Goal: Transaction & Acquisition: Book appointment/travel/reservation

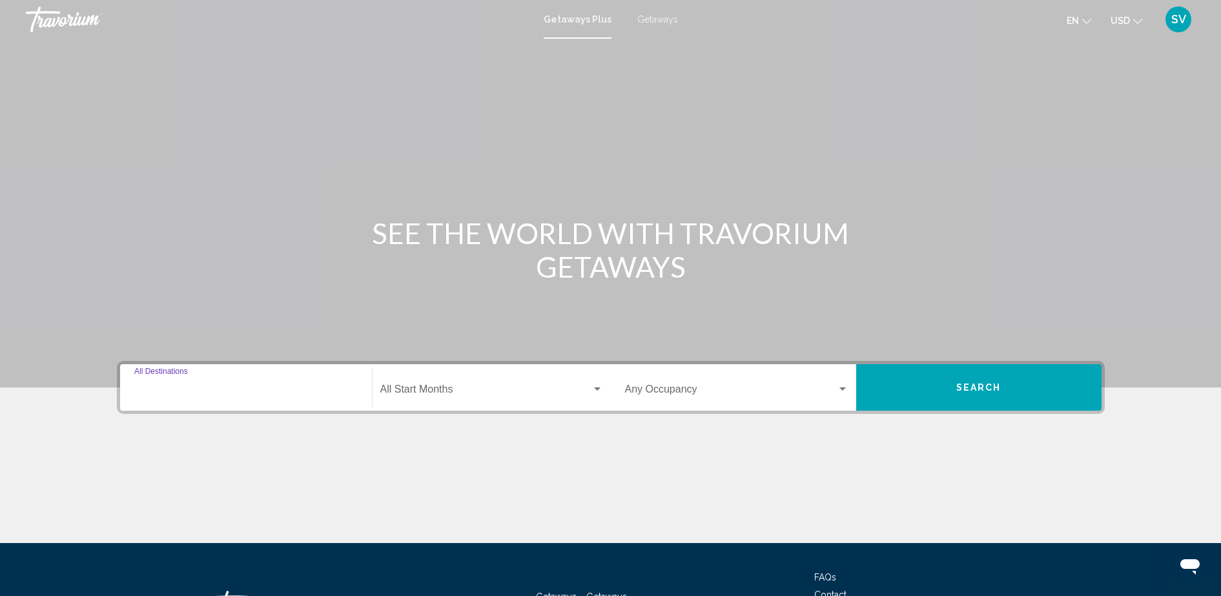
click at [191, 387] on input "Destination All Destinations" at bounding box center [245, 392] width 223 height 12
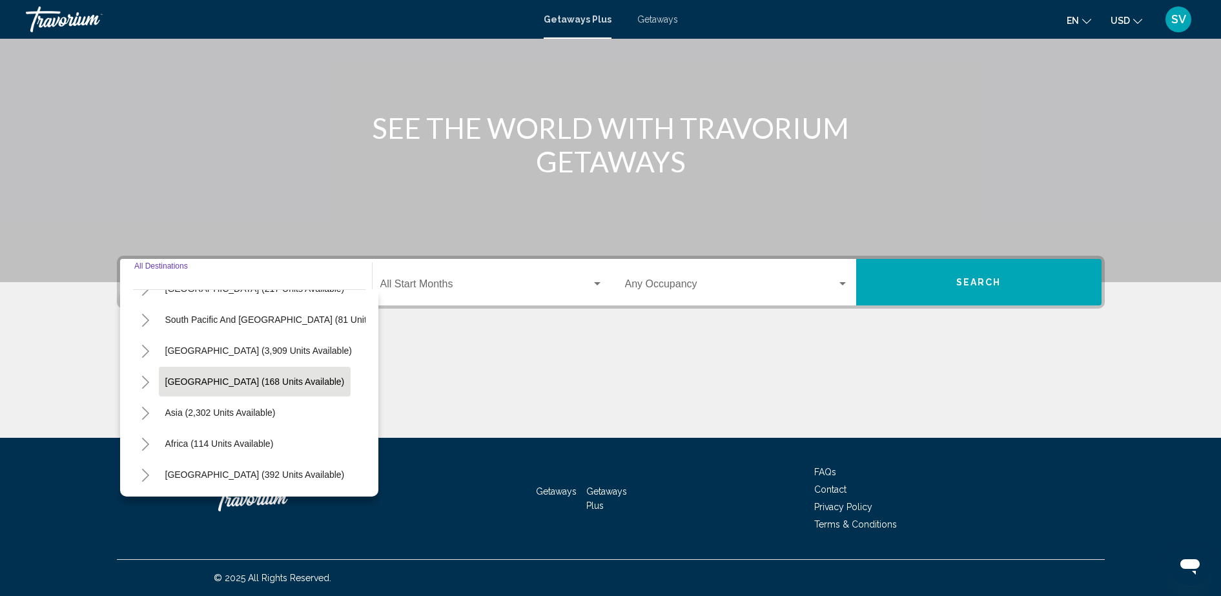
scroll to position [60, 0]
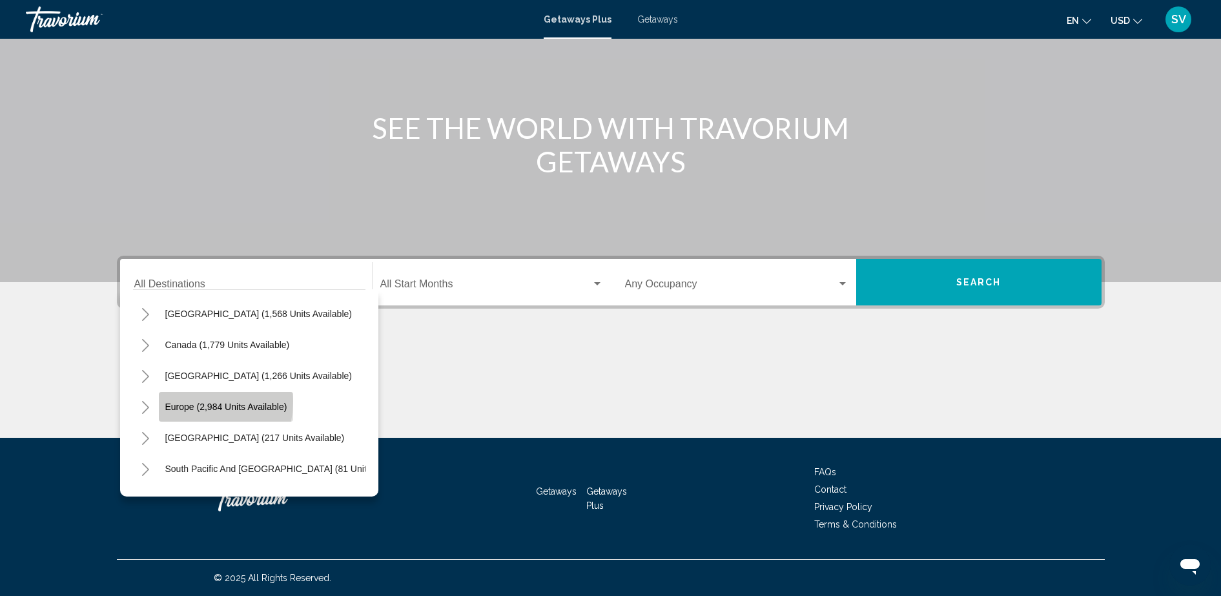
click at [183, 402] on span "Europe (2,984 units available)" at bounding box center [226, 407] width 122 height 10
type input "**********"
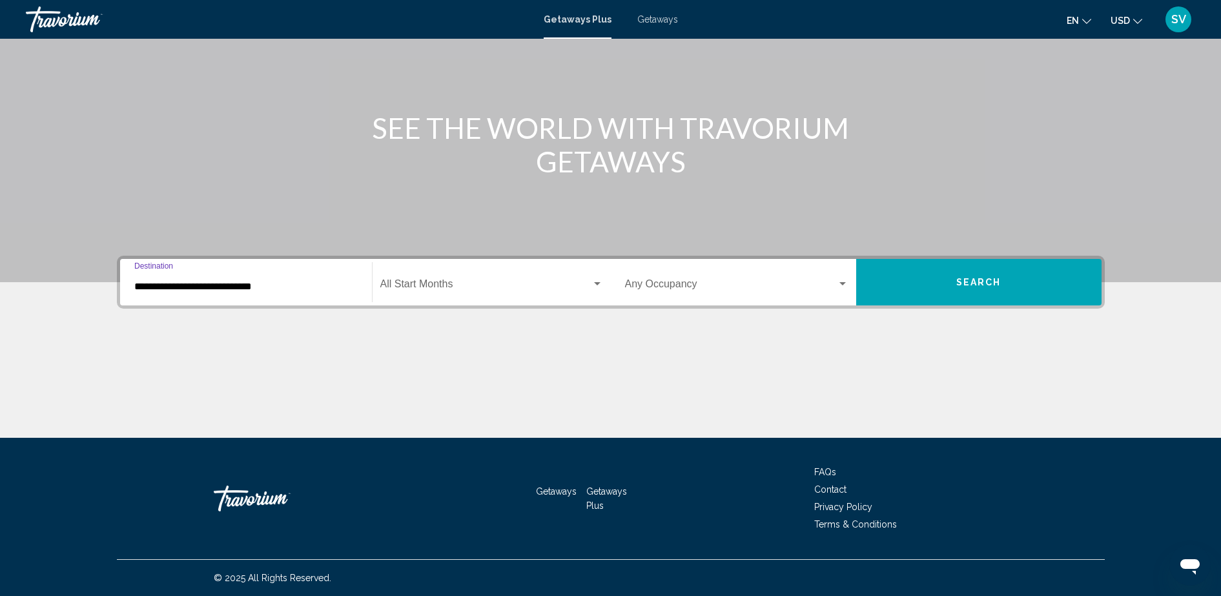
drag, startPoint x: 196, startPoint y: 281, endPoint x: 188, endPoint y: 286, distance: 9.9
click at [196, 281] on input "**********" at bounding box center [245, 287] width 223 height 12
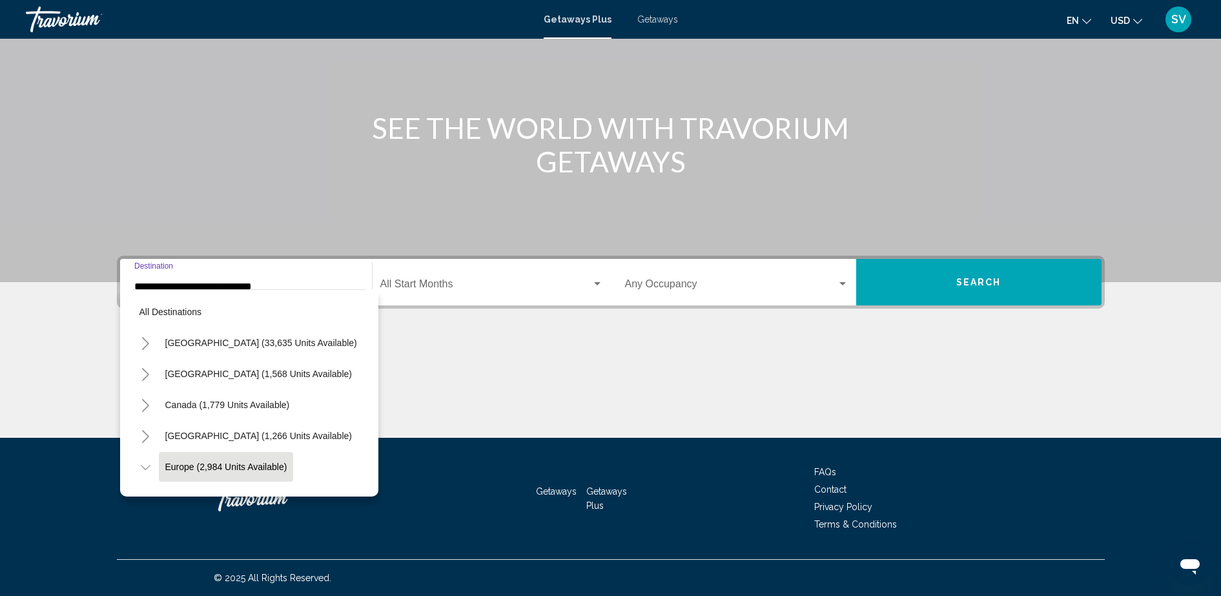
scroll to position [83, 0]
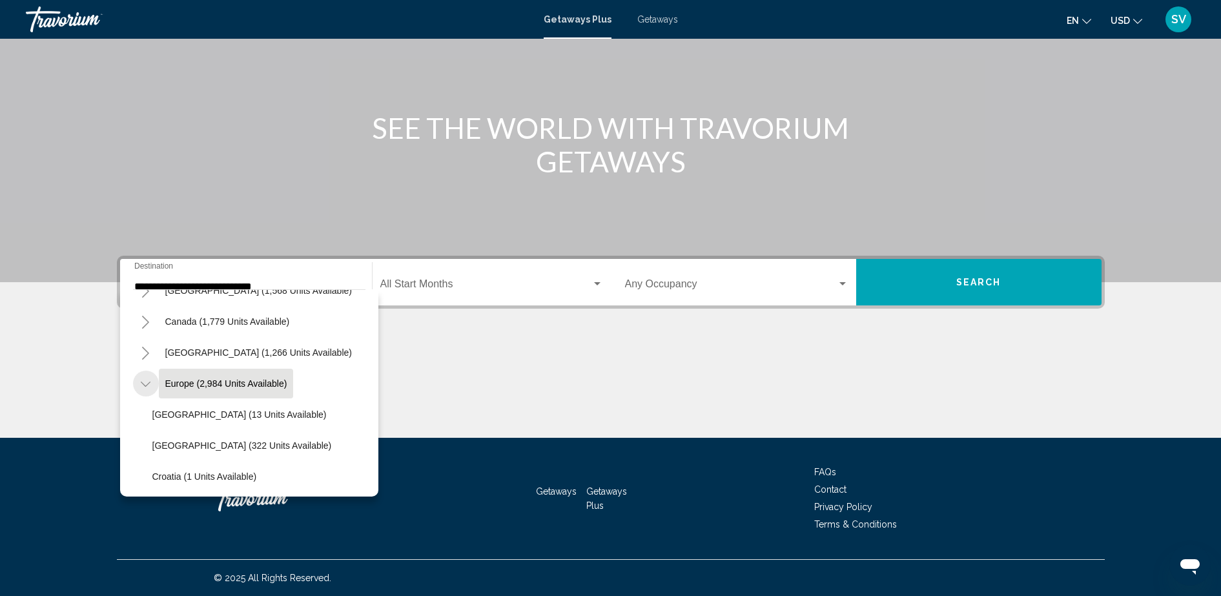
click at [146, 387] on icon "Toggle Europe (2,984 units available)" at bounding box center [146, 384] width 10 height 13
click at [144, 385] on icon "Toggle Europe (2,984 units available)" at bounding box center [146, 384] width 10 height 13
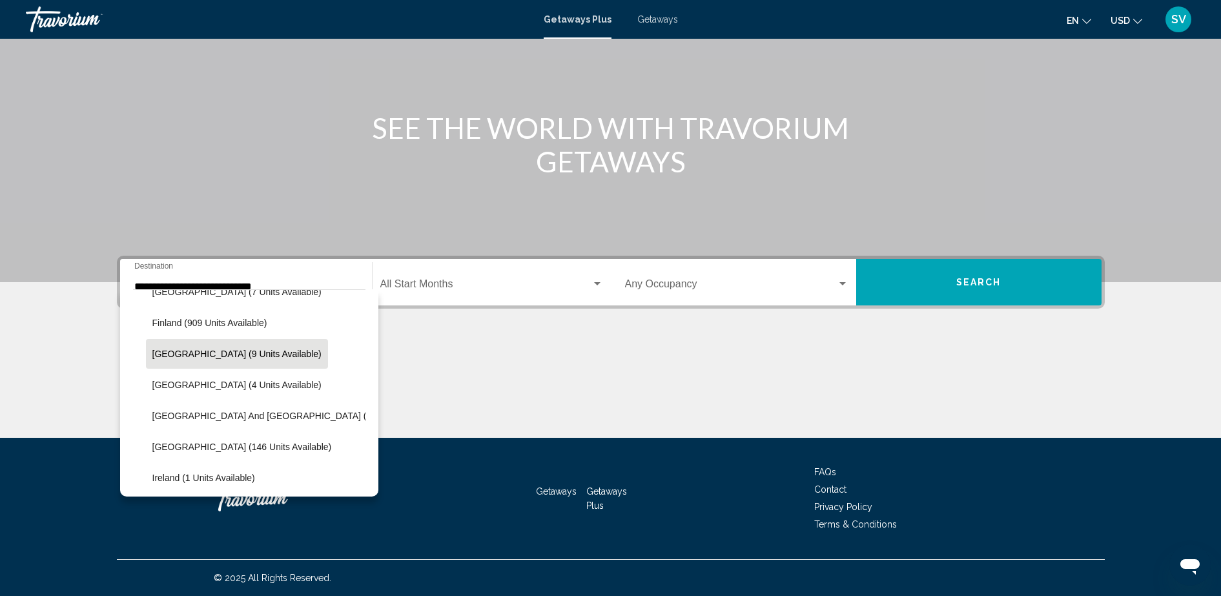
scroll to position [326, 0]
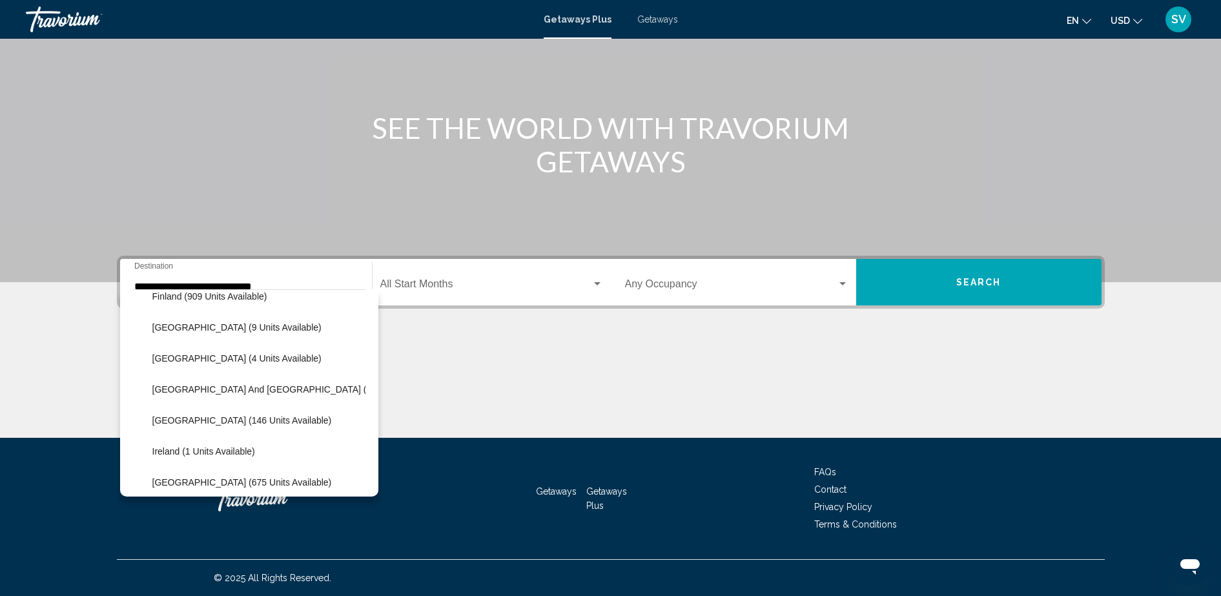
click at [307, 187] on div "Main content" at bounding box center [610, 89] width 1221 height 388
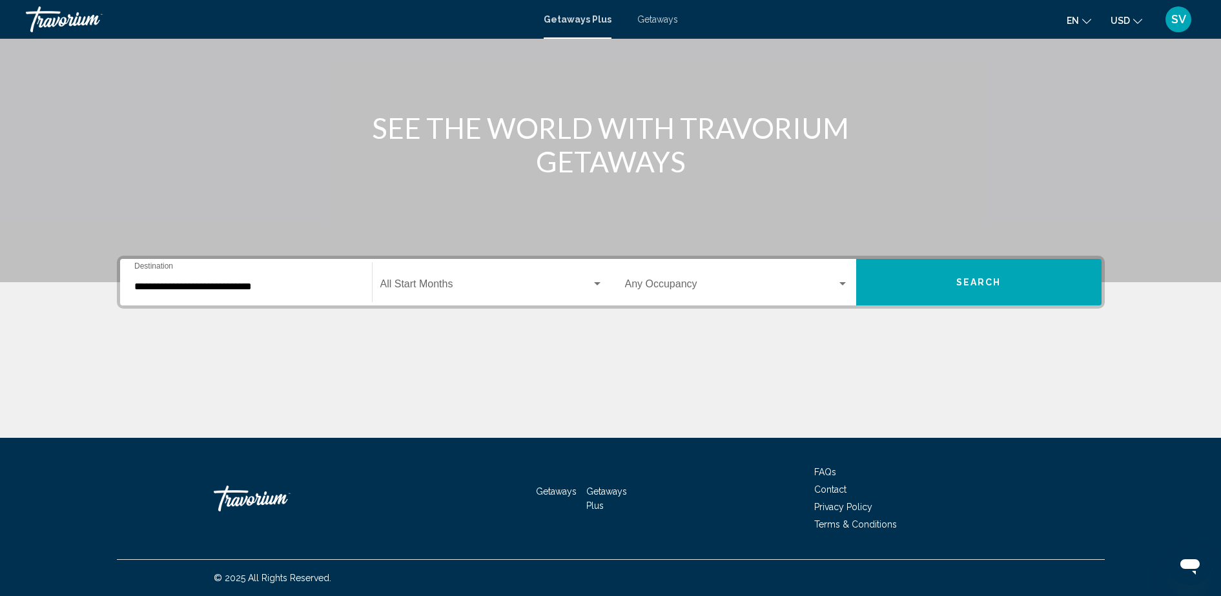
click at [471, 282] on span "Search widget" at bounding box center [485, 287] width 211 height 12
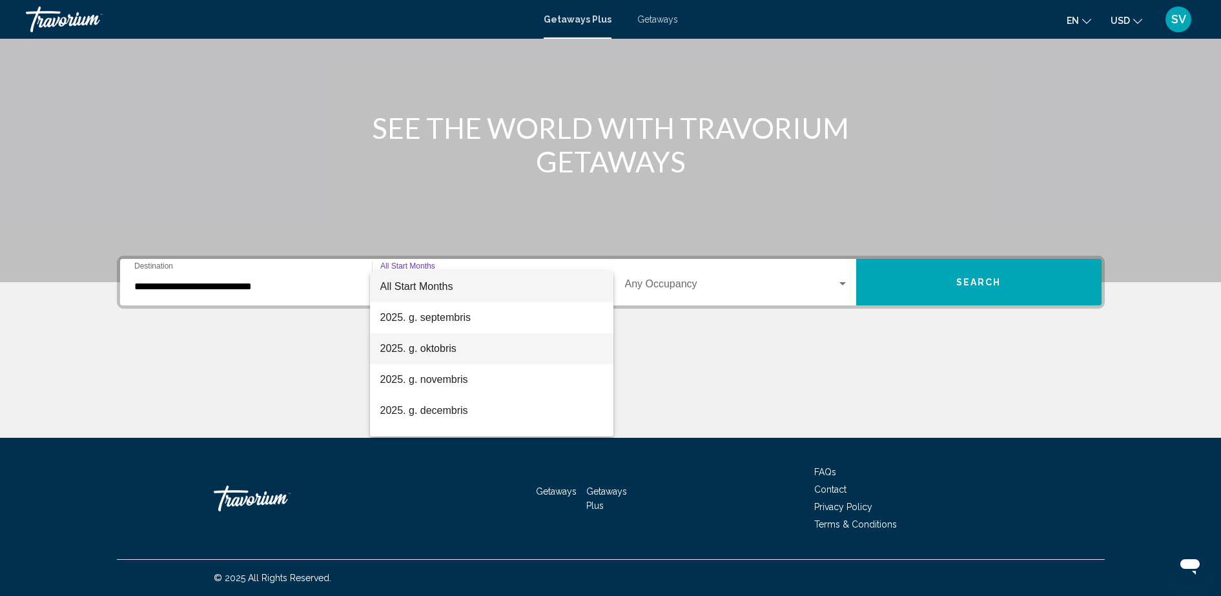
click at [439, 353] on span "2025. g. oktobris" at bounding box center [491, 348] width 223 height 31
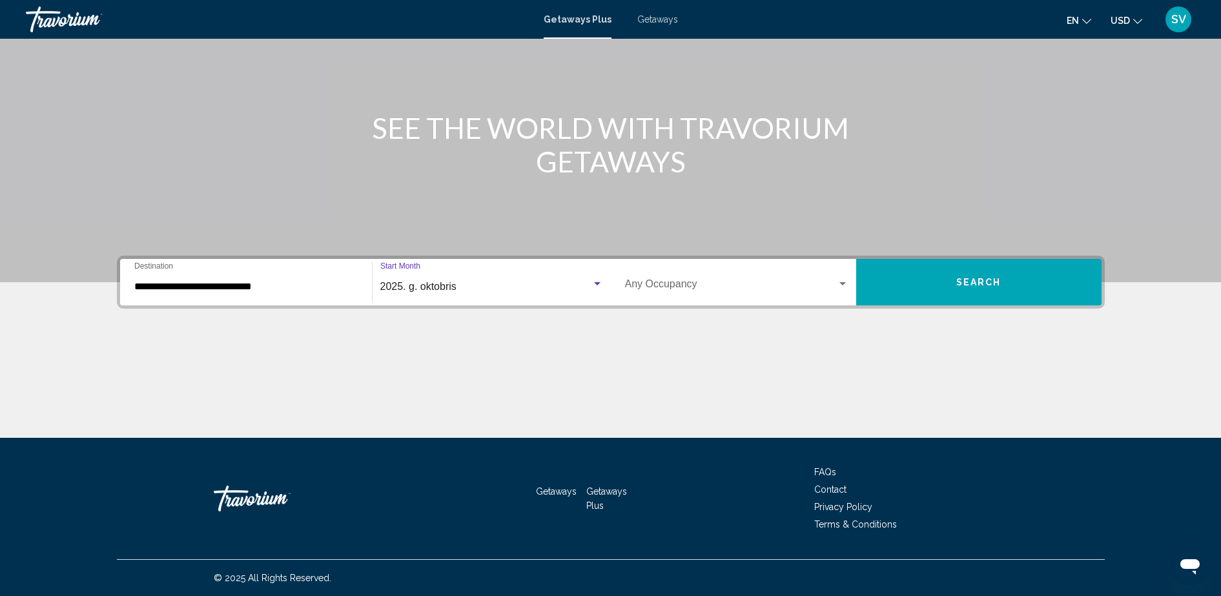
click at [714, 279] on div "Occupancy Any Occupancy" at bounding box center [736, 282] width 223 height 41
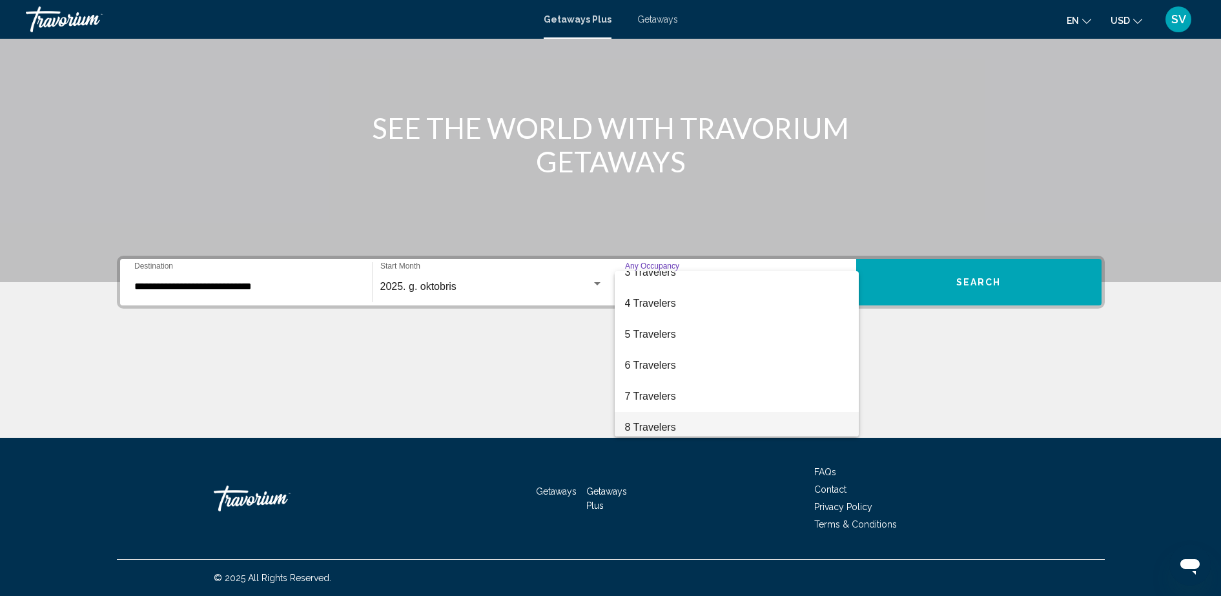
scroll to position [0, 0]
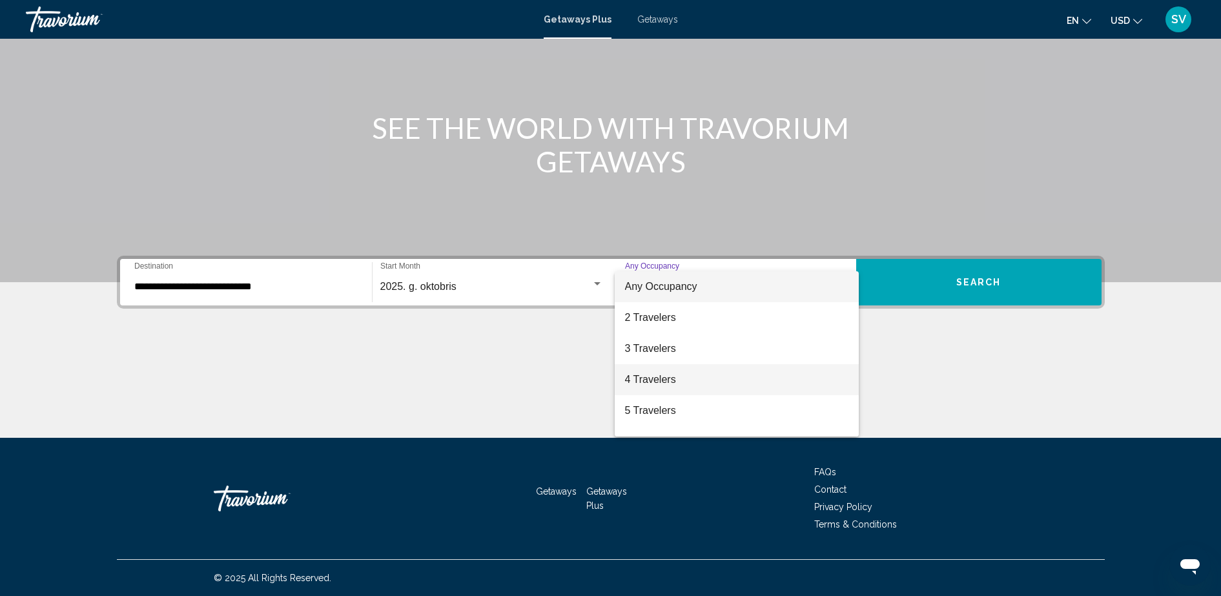
click at [654, 371] on span "4 Travelers" at bounding box center [736, 379] width 223 height 31
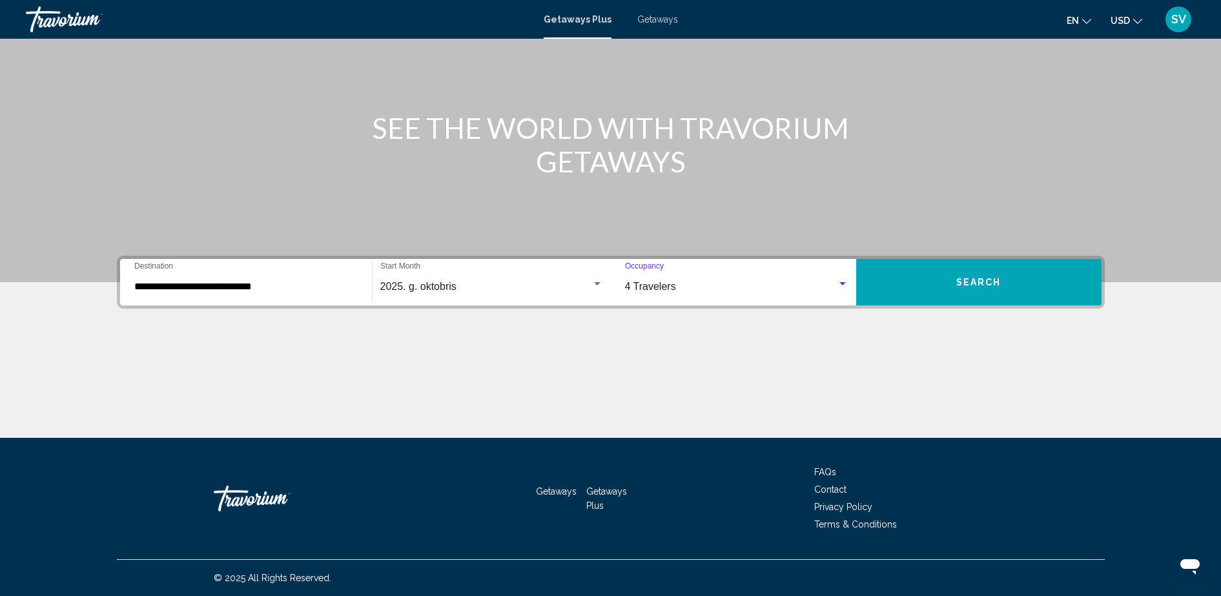
click at [964, 284] on span "Search" at bounding box center [979, 283] width 45 height 10
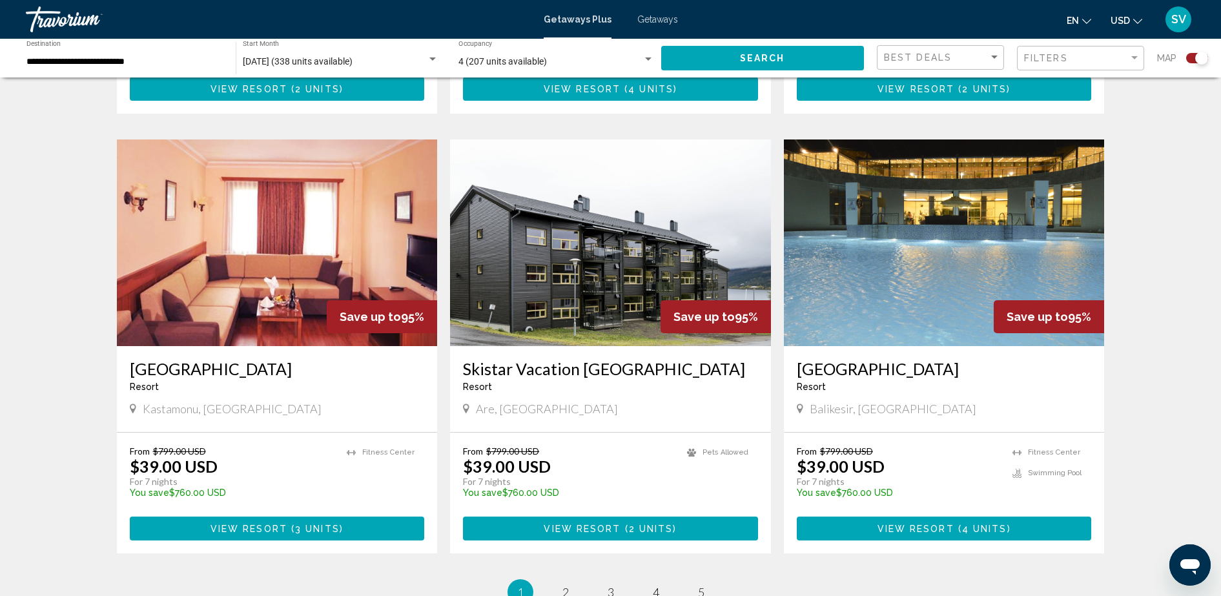
scroll to position [1695, 0]
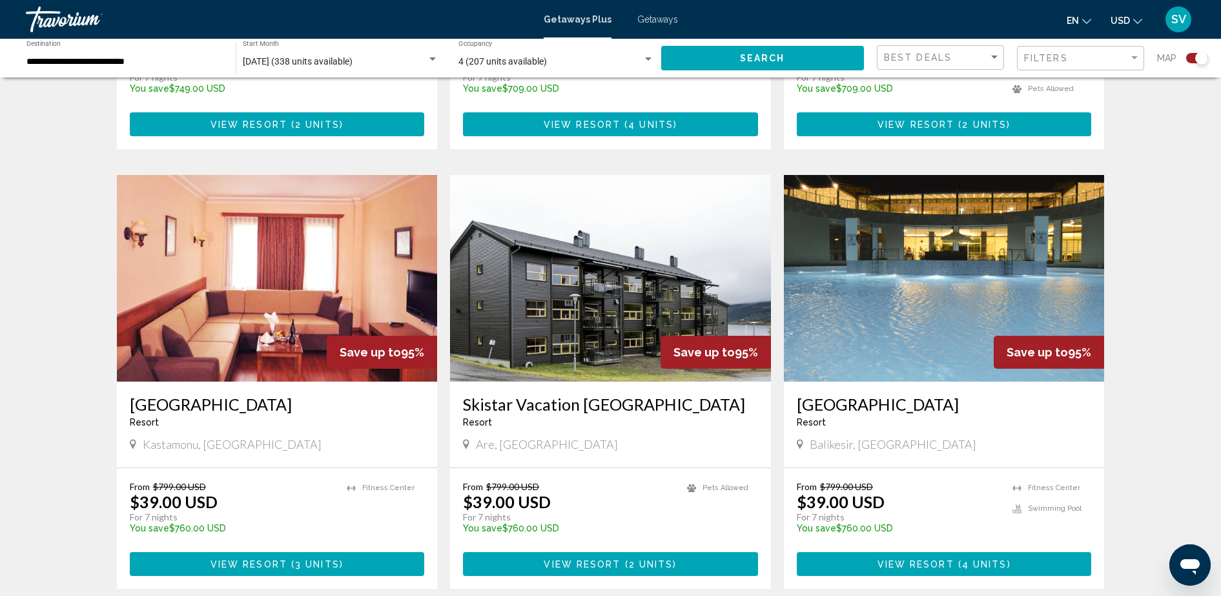
click at [933, 559] on span "View Resort" at bounding box center [916, 564] width 77 height 10
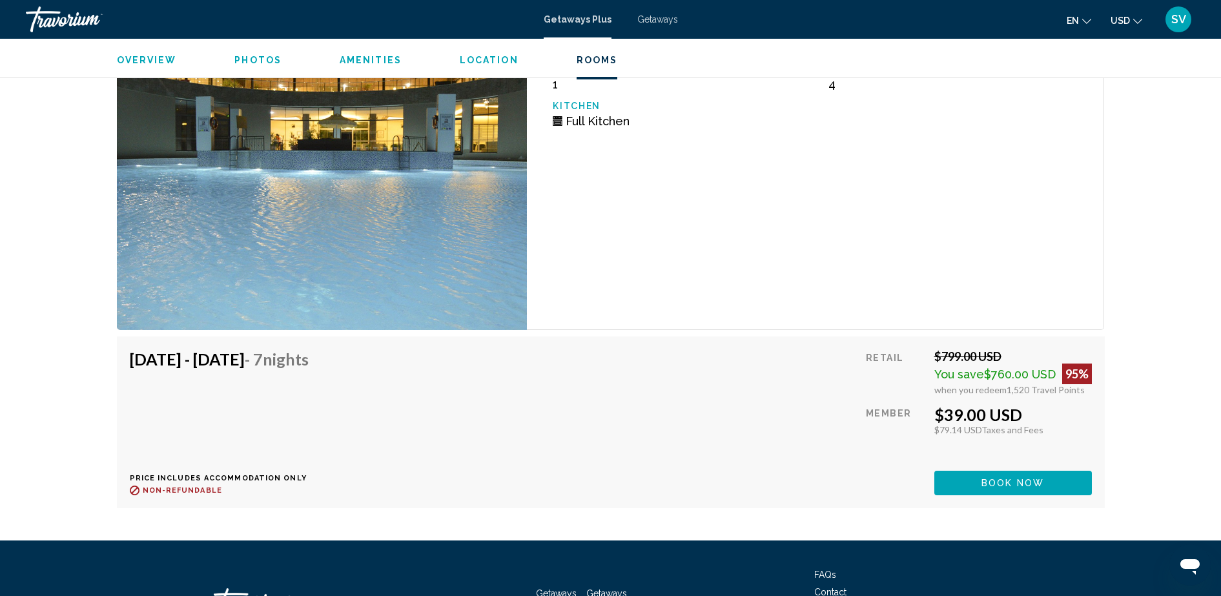
scroll to position [2341, 0]
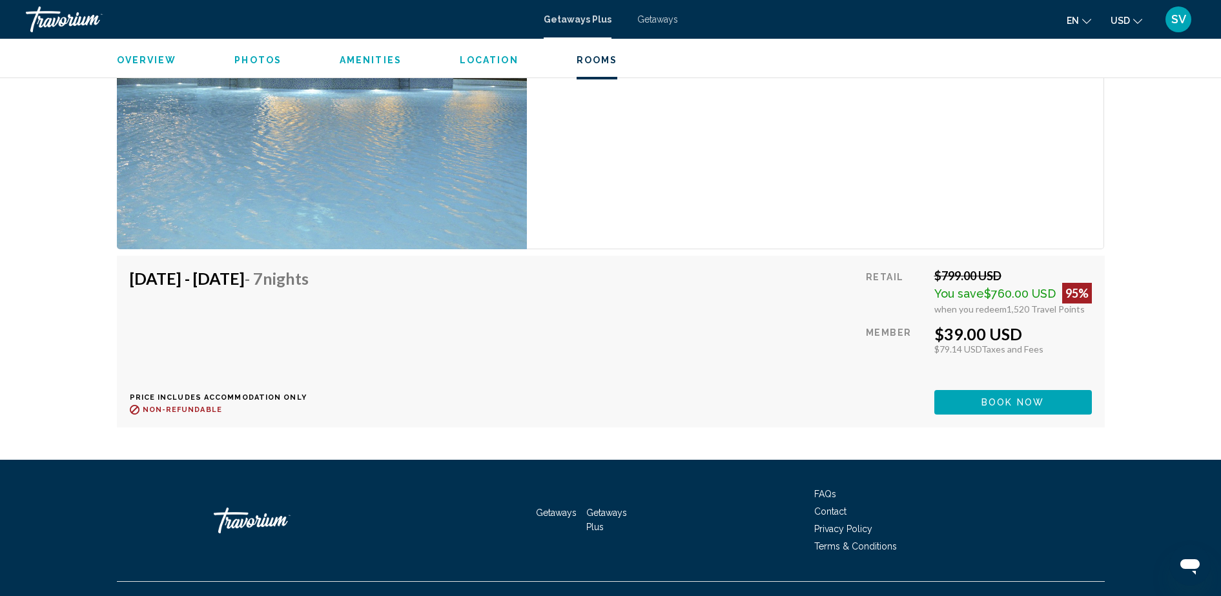
click at [1004, 404] on span "Book now" at bounding box center [1013, 403] width 63 height 10
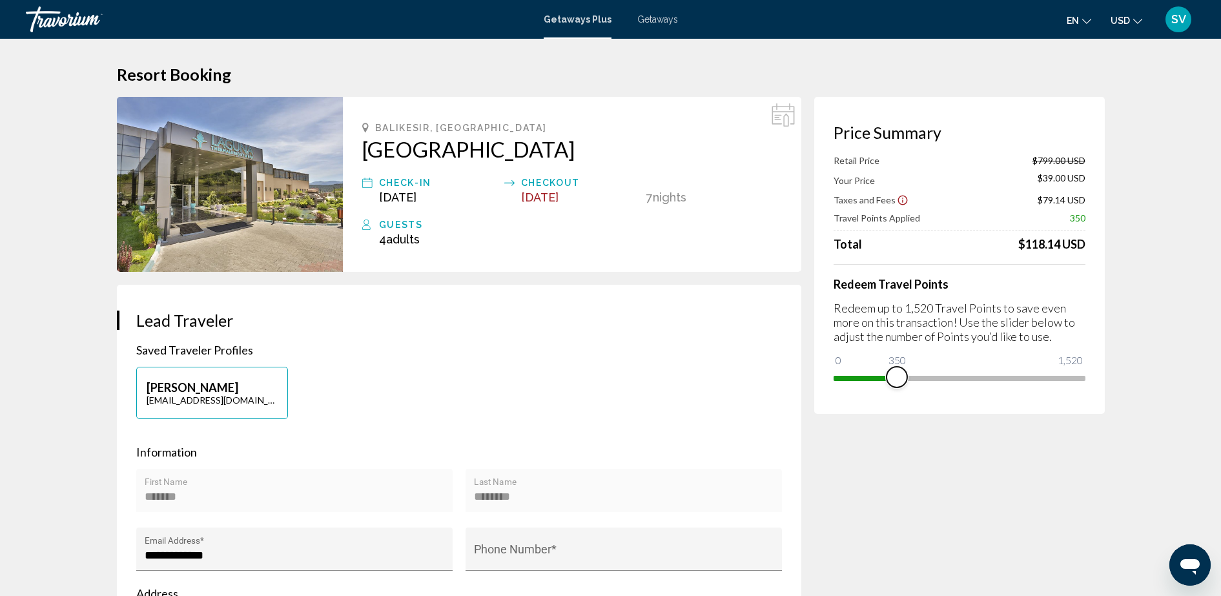
drag, startPoint x: 1073, startPoint y: 374, endPoint x: 897, endPoint y: 362, distance: 176.8
click at [897, 376] on ngx-slider "0 1,520 350" at bounding box center [960, 377] width 252 height 3
click at [889, 378] on span "Main content" at bounding box center [888, 377] width 21 height 21
drag, startPoint x: 889, startPoint y: 375, endPoint x: 930, endPoint y: 377, distance: 40.8
click at [930, 377] on span "Main content" at bounding box center [930, 377] width 21 height 21
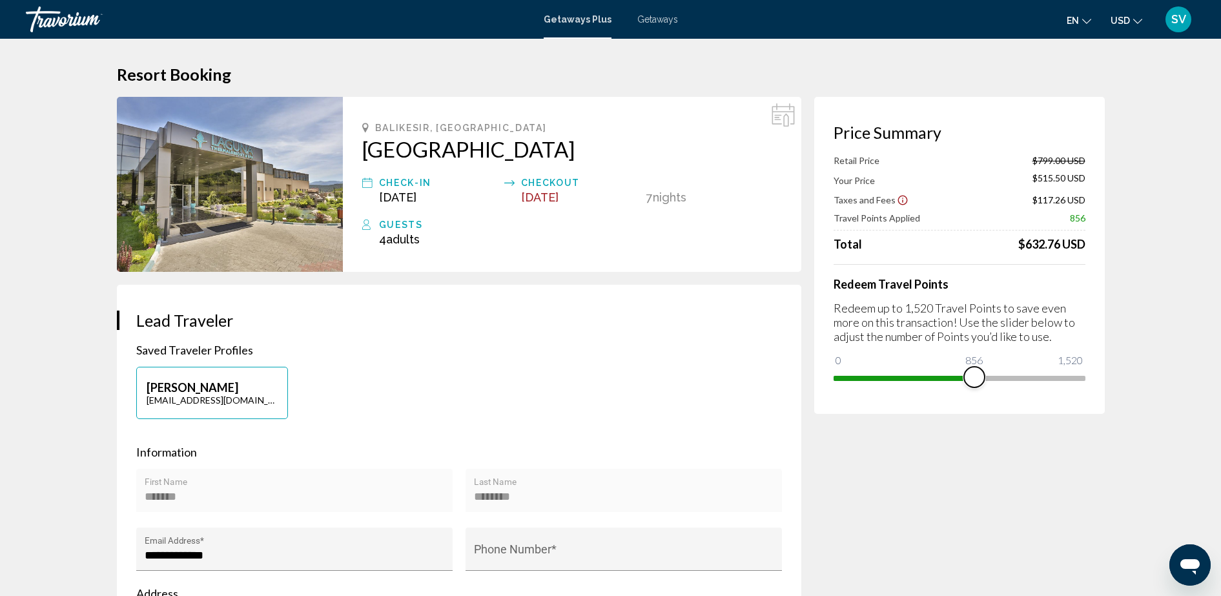
drag, startPoint x: 938, startPoint y: 377, endPoint x: 974, endPoint y: 379, distance: 36.2
click at [974, 379] on span "Main content" at bounding box center [974, 377] width 21 height 21
drag, startPoint x: 984, startPoint y: 374, endPoint x: 1028, endPoint y: 375, distance: 43.9
click at [1028, 375] on span "Main content" at bounding box center [1023, 377] width 21 height 21
drag, startPoint x: 1031, startPoint y: 376, endPoint x: 1067, endPoint y: 373, distance: 36.3
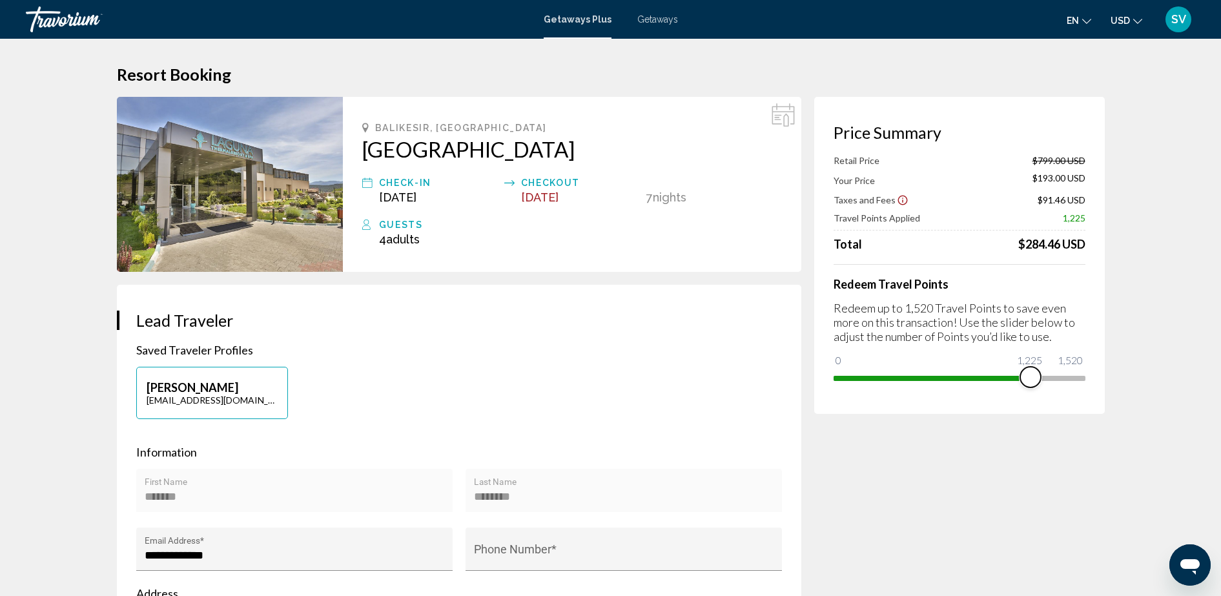
click at [1041, 374] on span "Main content" at bounding box center [1030, 377] width 21 height 21
drag, startPoint x: 1066, startPoint y: 372, endPoint x: 1117, endPoint y: 372, distance: 51.0
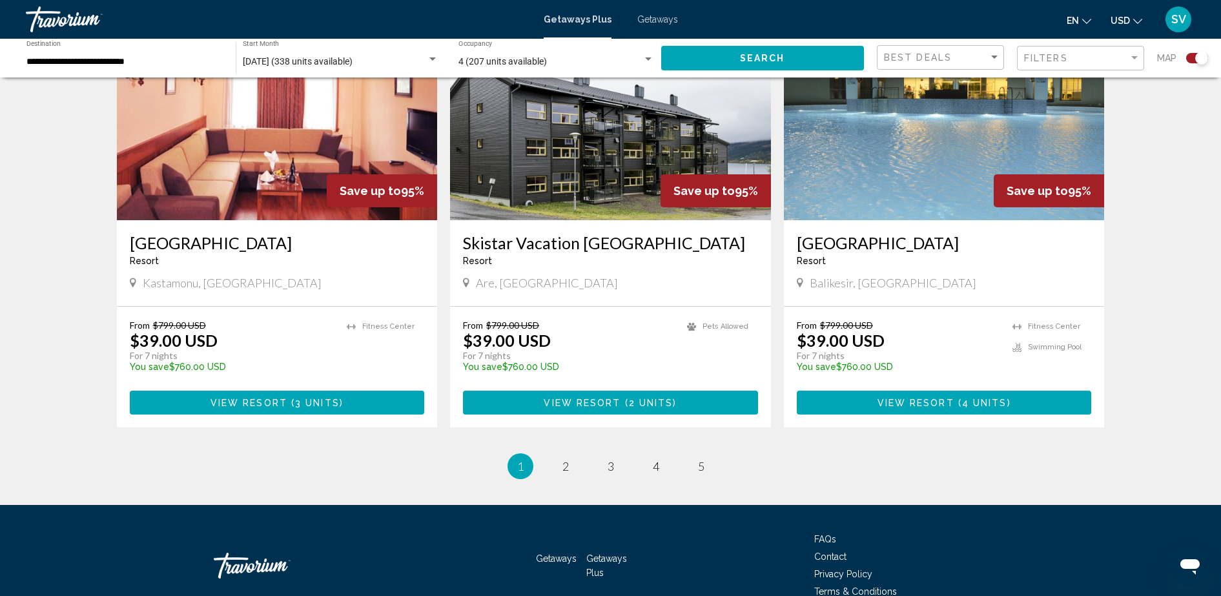
scroll to position [1910, 0]
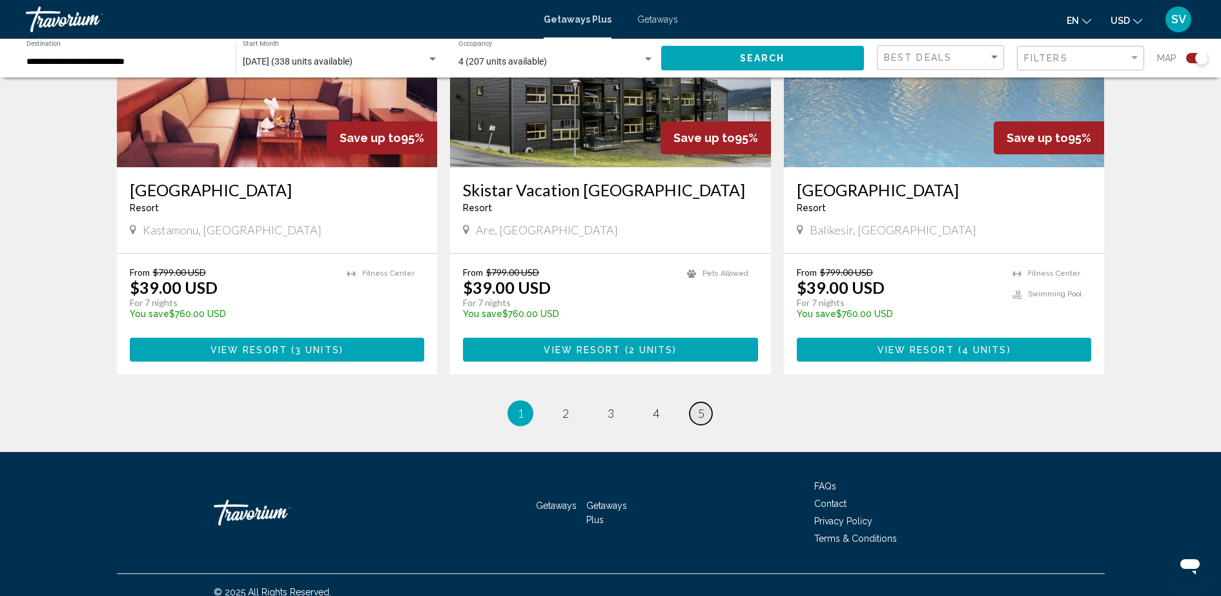
click at [704, 406] on span "5" at bounding box center [701, 413] width 6 height 14
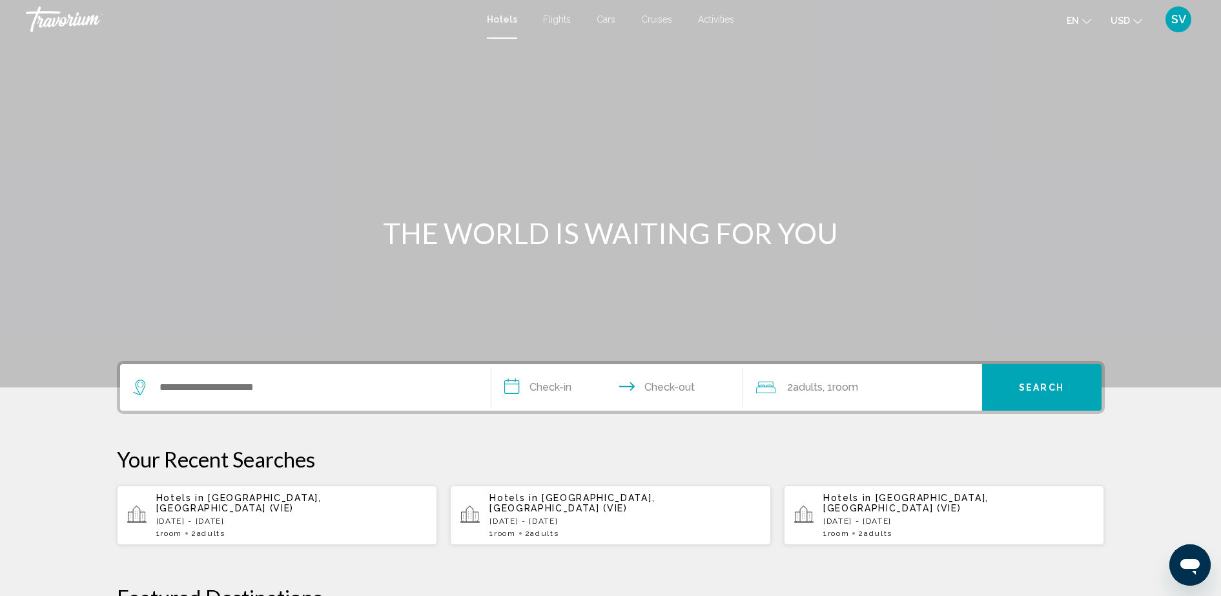
click at [1184, 15] on span "SV" at bounding box center [1179, 19] width 15 height 13
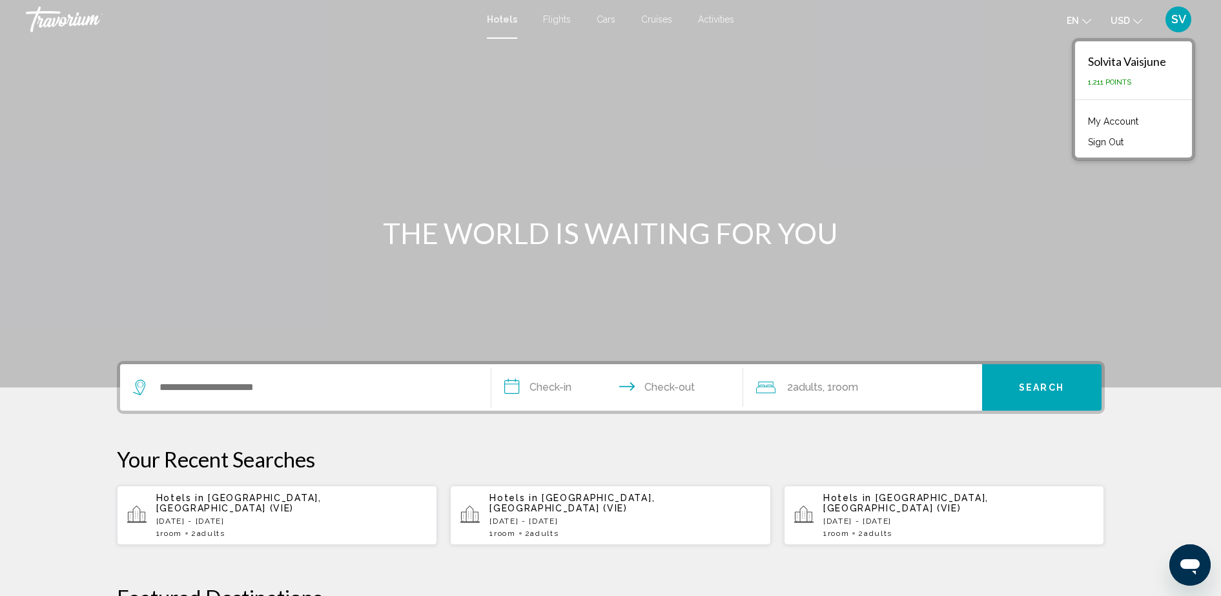
click at [561, 19] on span "Flights" at bounding box center [557, 19] width 28 height 10
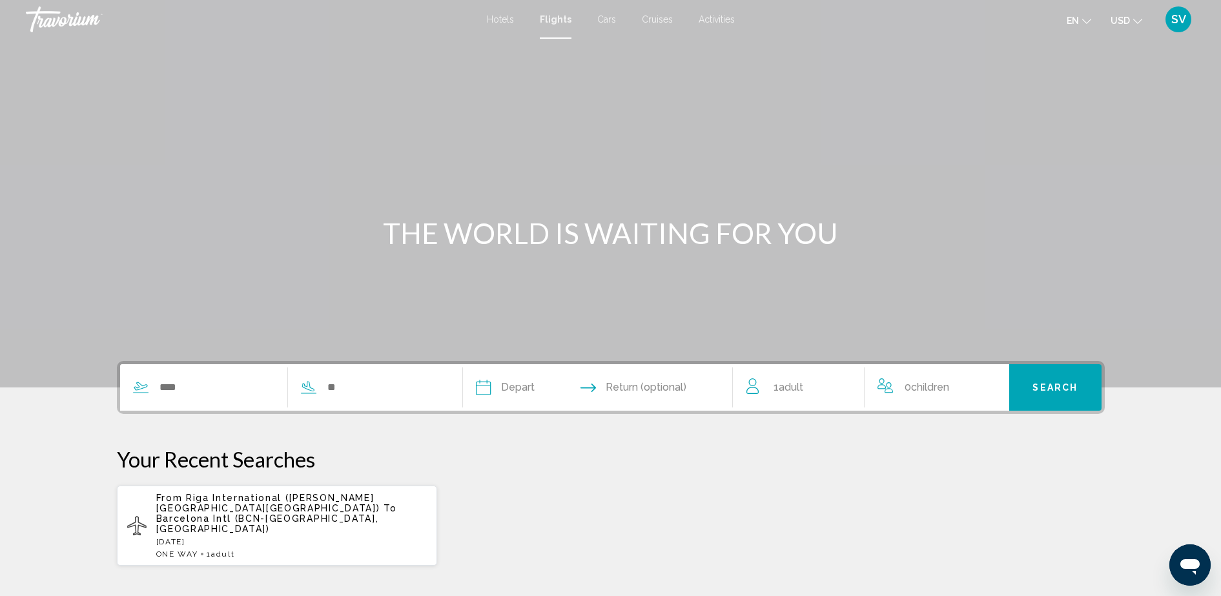
click at [497, 23] on span "Hotels" at bounding box center [500, 19] width 27 height 10
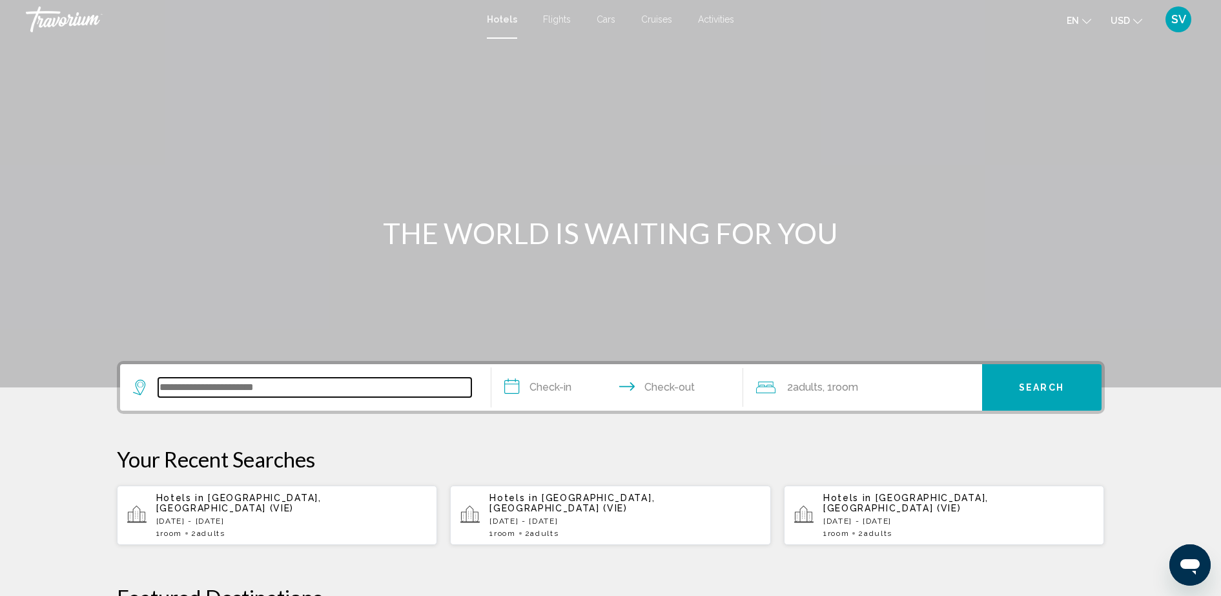
click at [227, 384] on input "Search widget" at bounding box center [314, 387] width 313 height 19
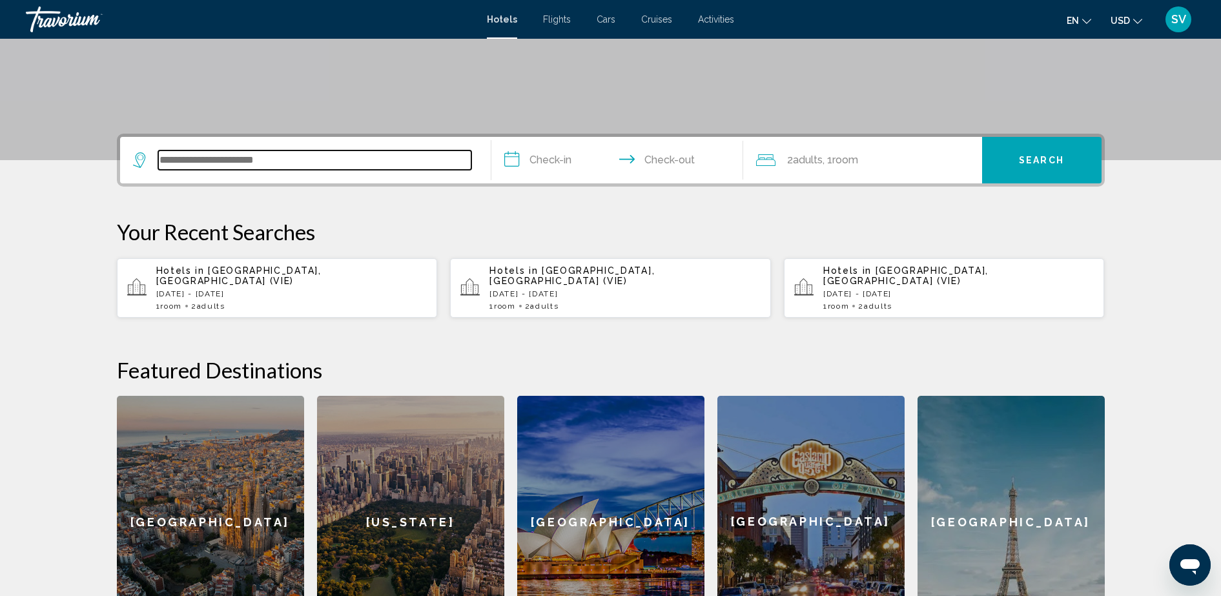
scroll to position [319, 0]
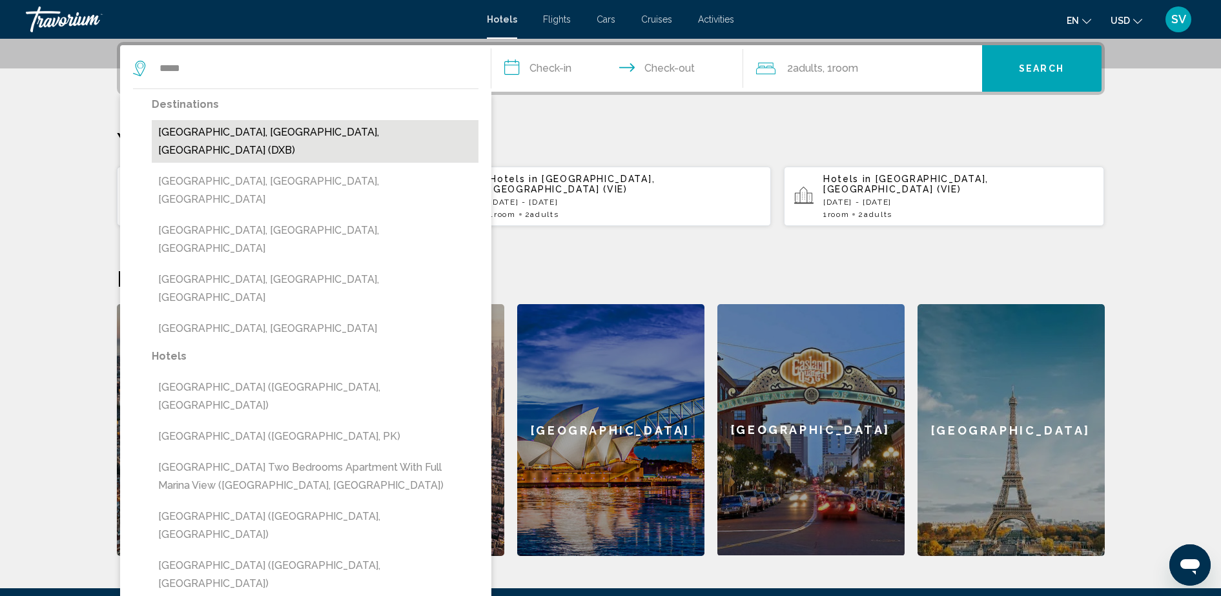
click at [204, 134] on button "[GEOGRAPHIC_DATA], [GEOGRAPHIC_DATA], [GEOGRAPHIC_DATA] (DXB)" at bounding box center [315, 141] width 327 height 43
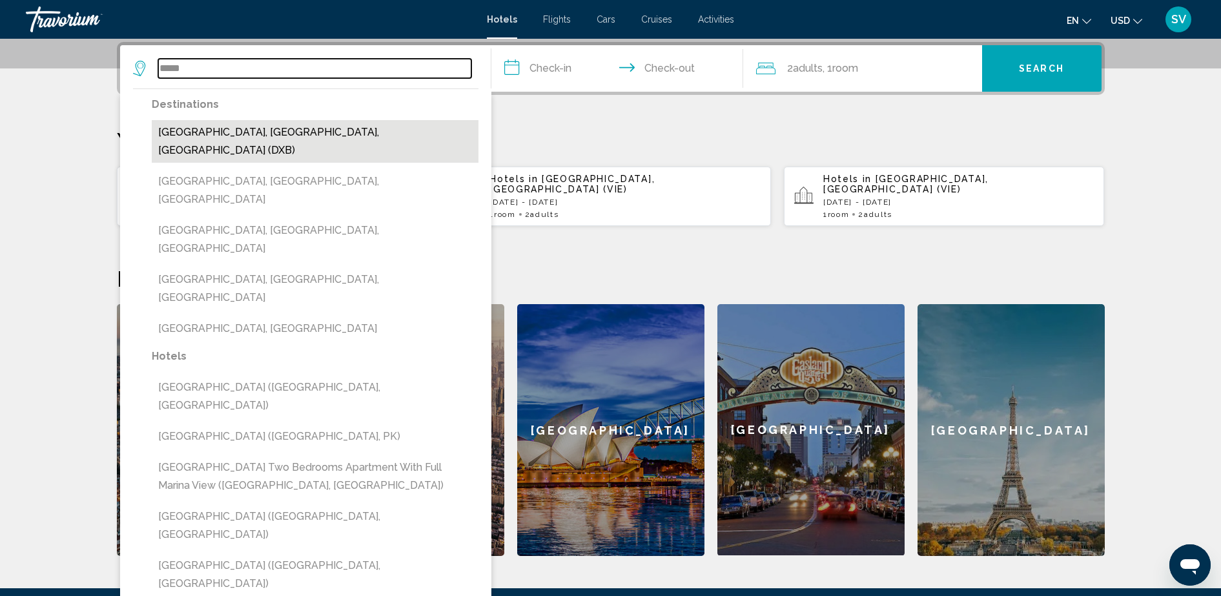
type input "**********"
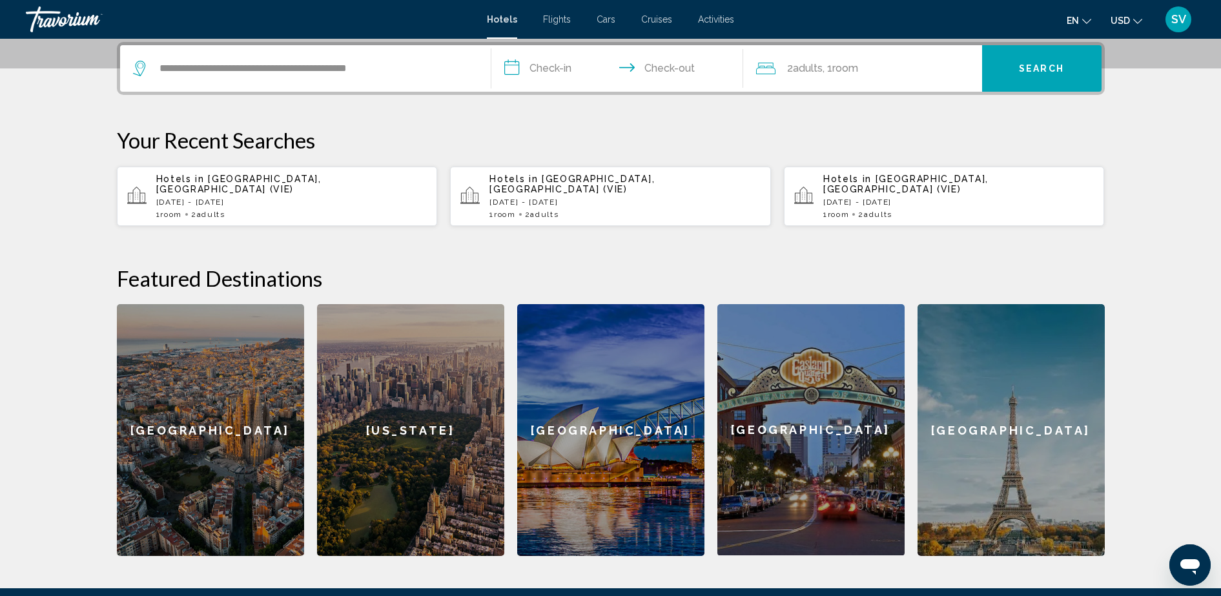
click at [552, 67] on input "**********" at bounding box center [620, 70] width 257 height 50
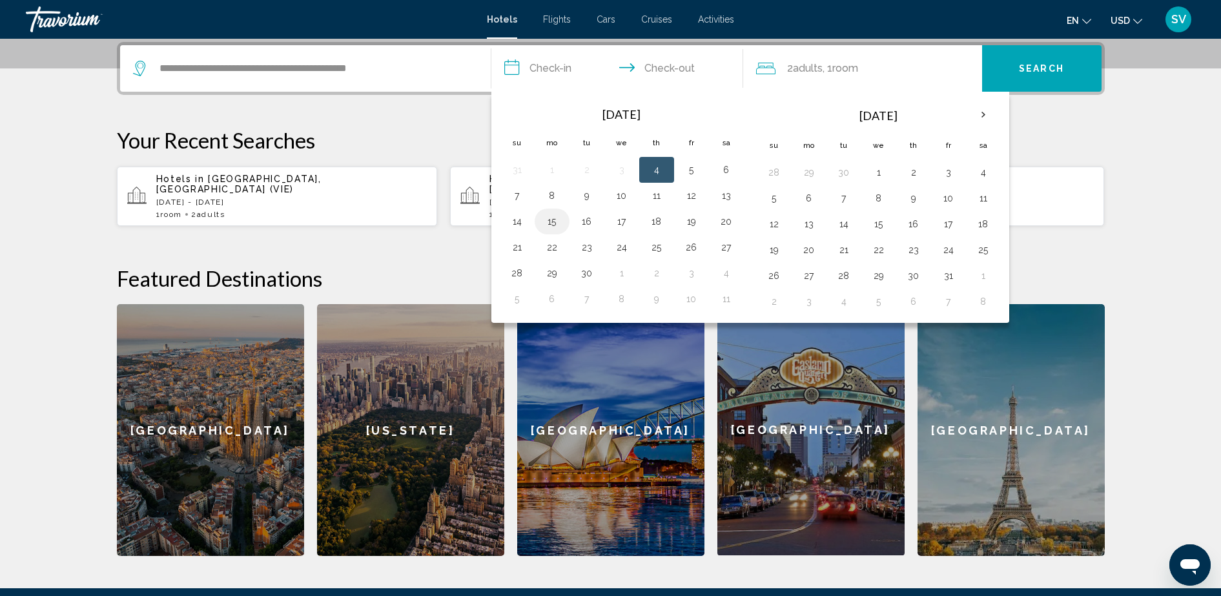
click at [545, 223] on button "15" at bounding box center [552, 221] width 21 height 18
click at [588, 222] on button "16" at bounding box center [587, 221] width 21 height 18
type input "**********"
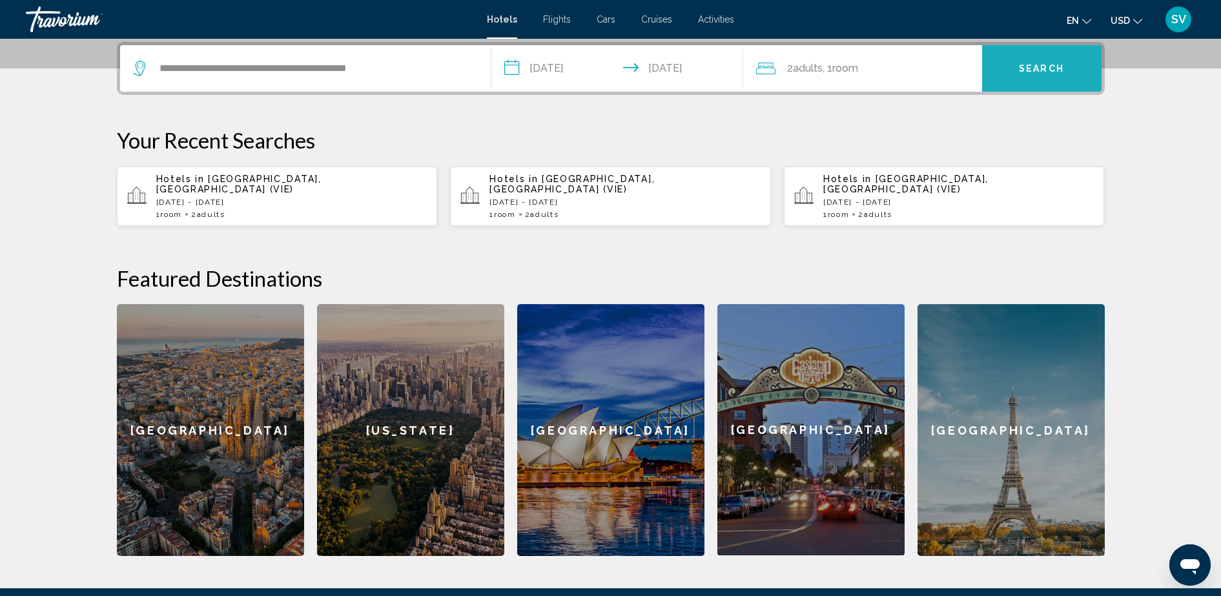
click at [1059, 56] on button "Search" at bounding box center [1041, 68] width 119 height 47
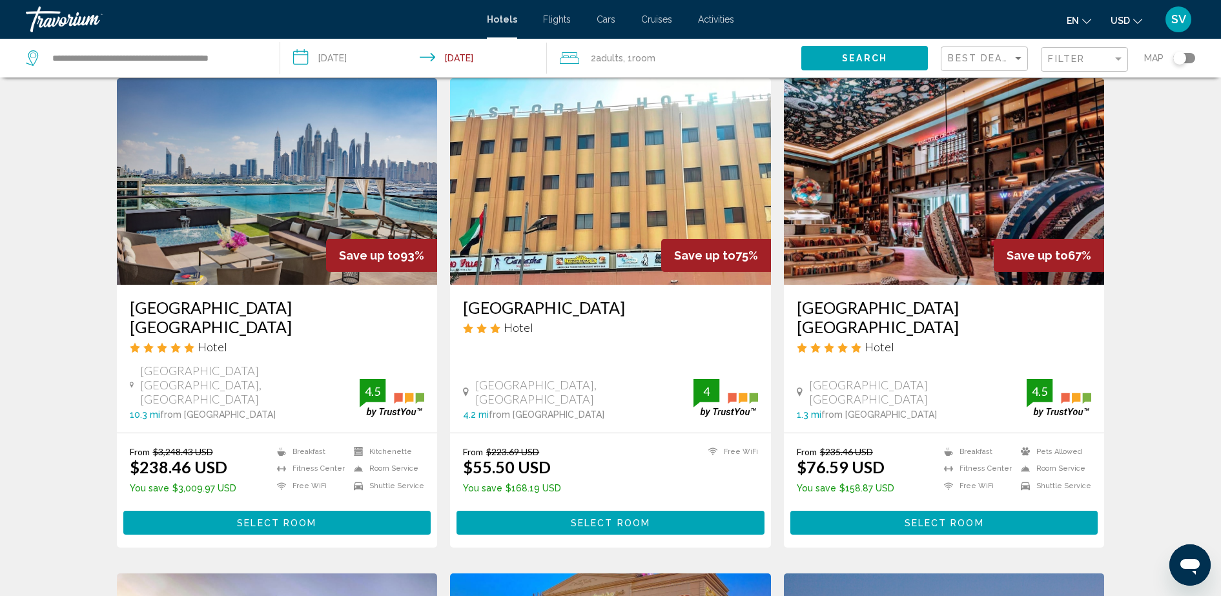
scroll to position [81, 0]
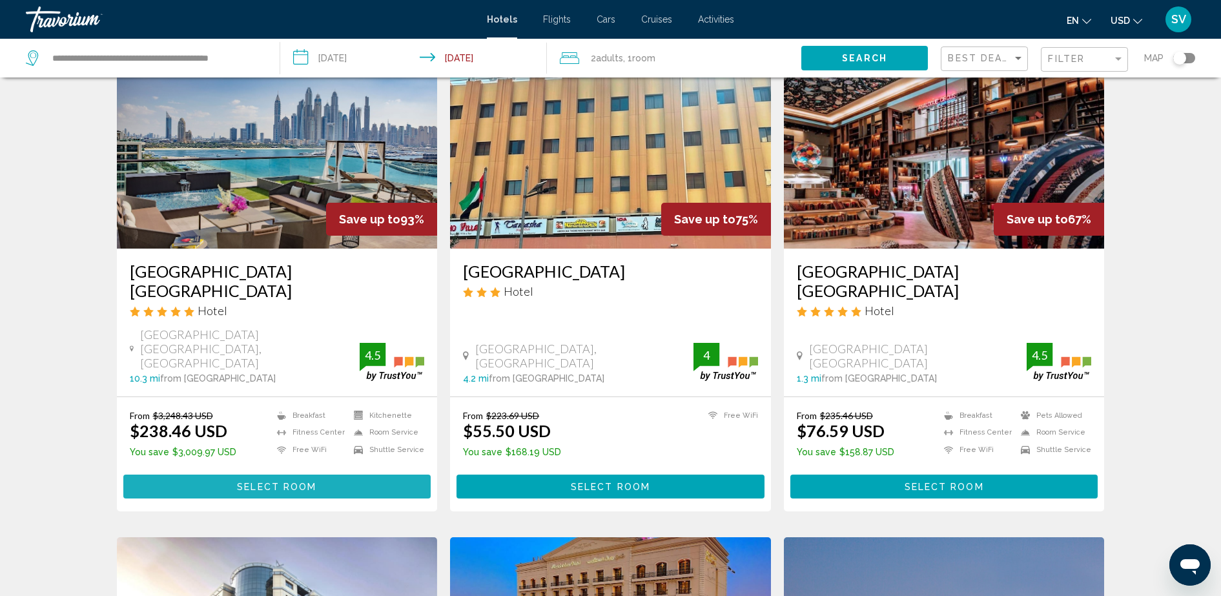
click at [271, 482] on span "Select Room" at bounding box center [276, 487] width 79 height 10
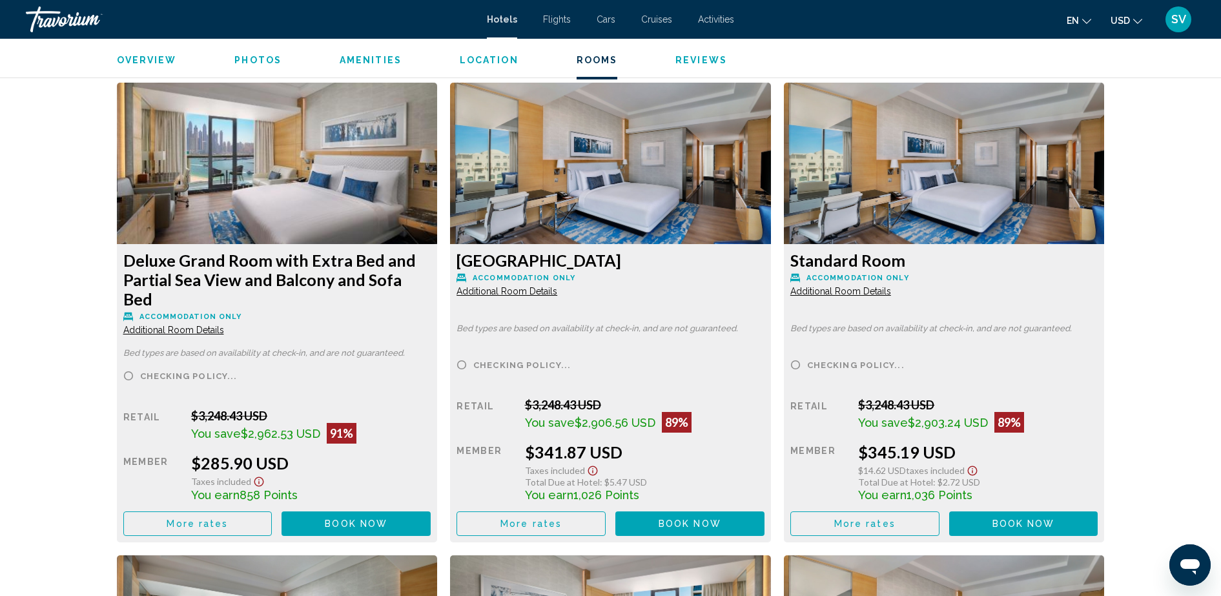
scroll to position [2199, 0]
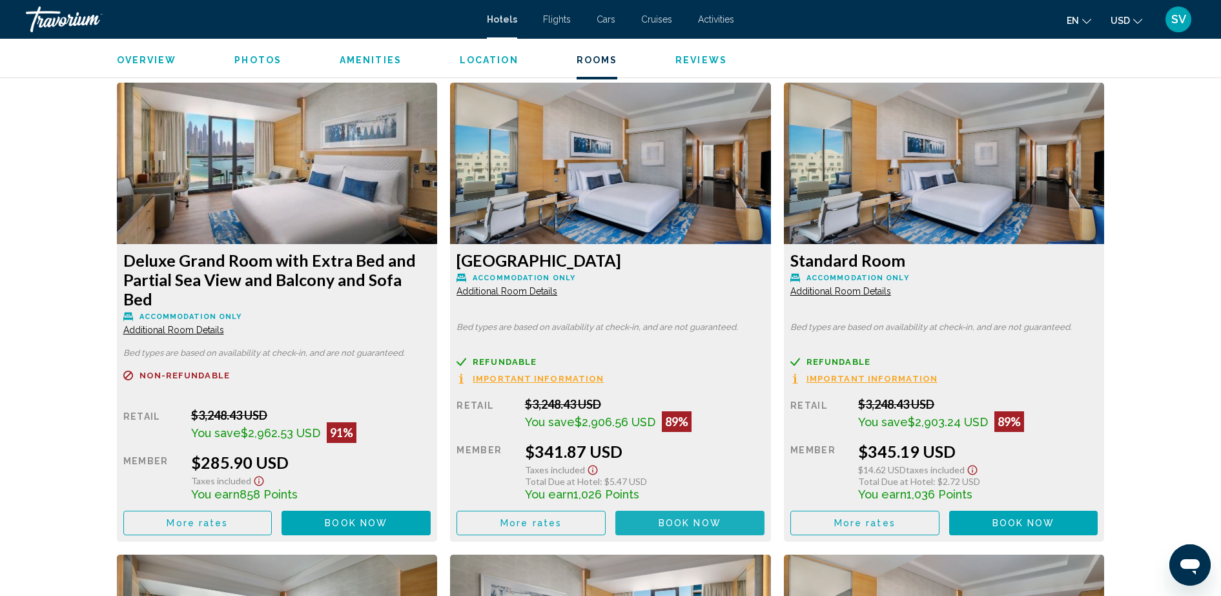
click at [676, 519] on span "Book now" at bounding box center [690, 524] width 63 height 10
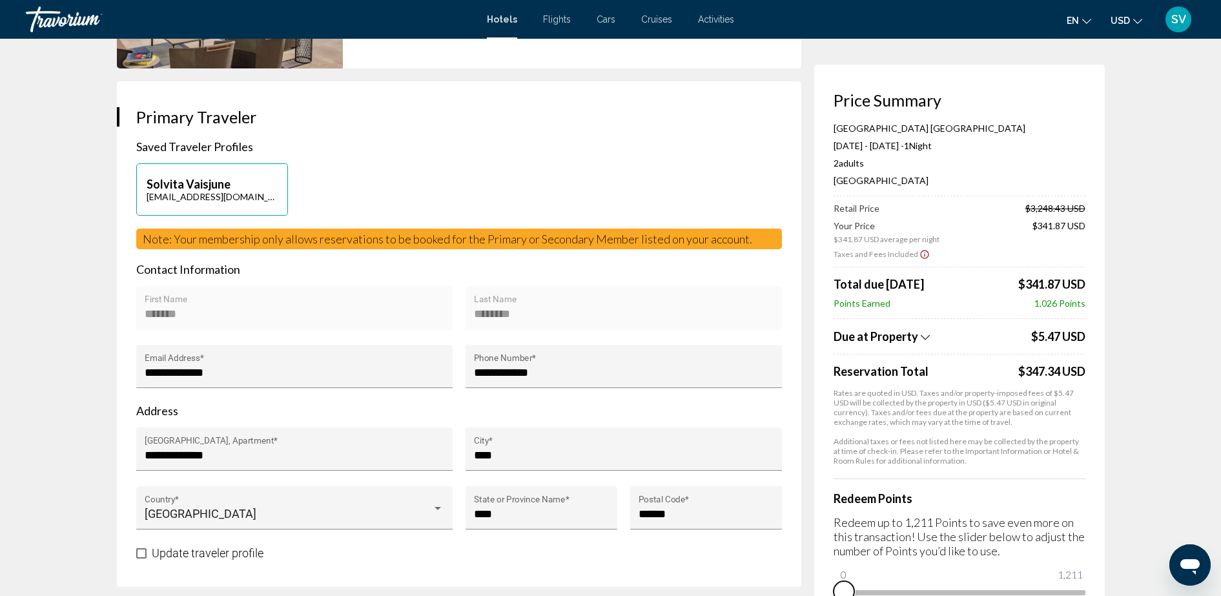
scroll to position [248, 0]
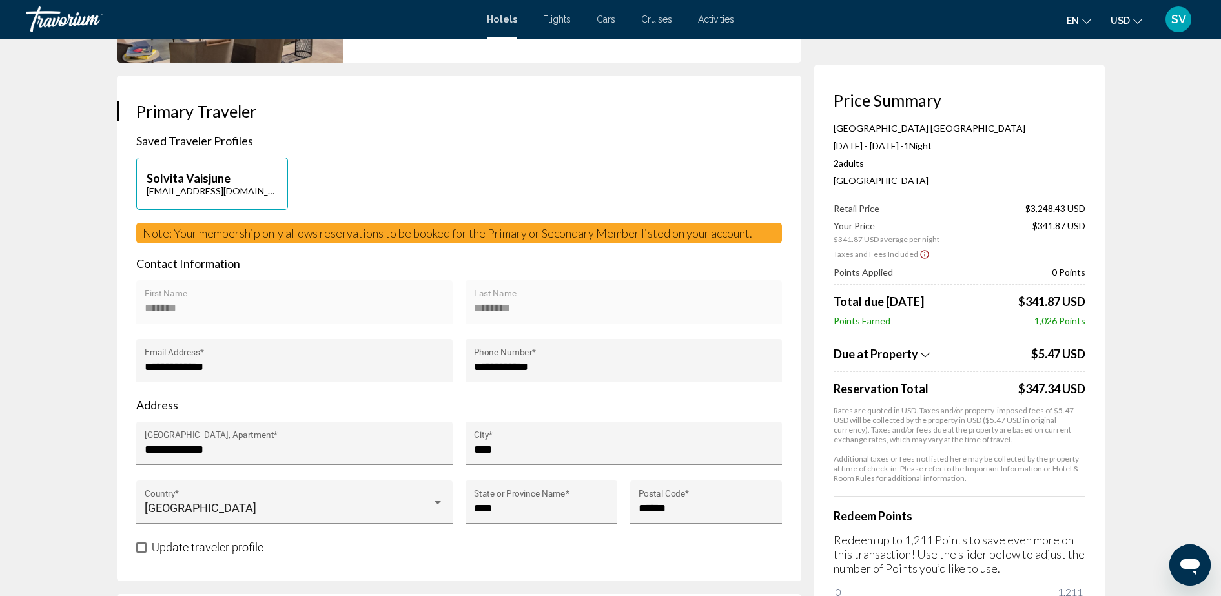
drag, startPoint x: 850, startPoint y: 590, endPoint x: 1093, endPoint y: 606, distance: 243.4
click at [1093, 348] on html "Skip to main content Hotels Flights Cars Cruises Activities Hotels Flights Cars…" at bounding box center [610, 50] width 1221 height 596
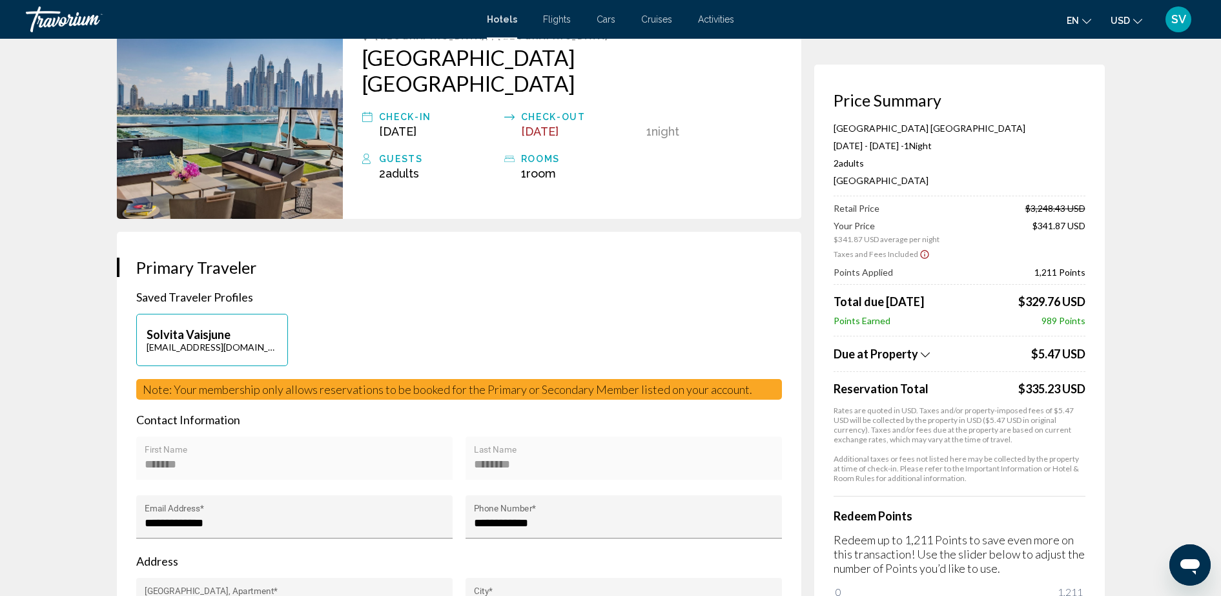
scroll to position [0, 0]
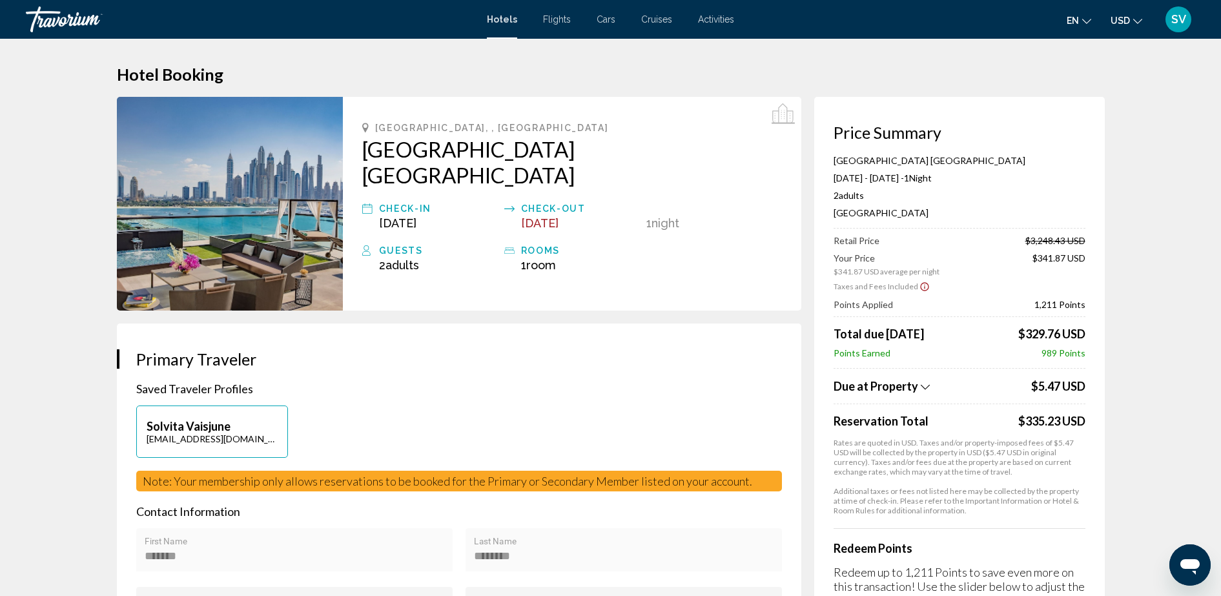
click at [611, 20] on span "Cars" at bounding box center [606, 19] width 19 height 10
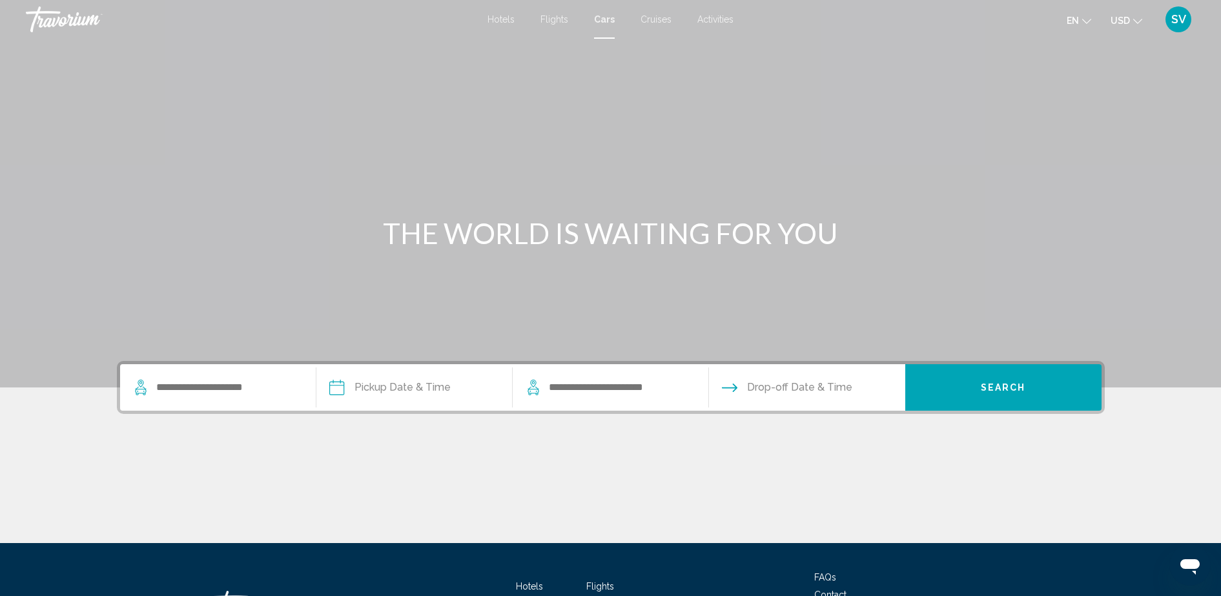
click at [655, 16] on span "Cruises" at bounding box center [656, 19] width 31 height 10
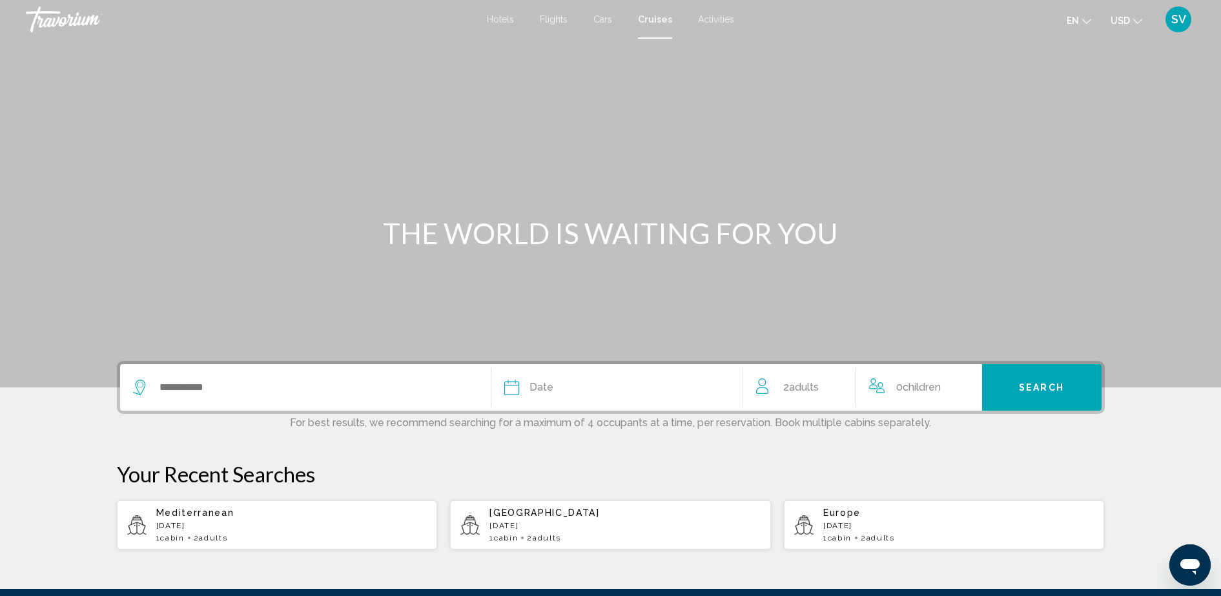
click at [729, 19] on span "Activities" at bounding box center [716, 19] width 36 height 10
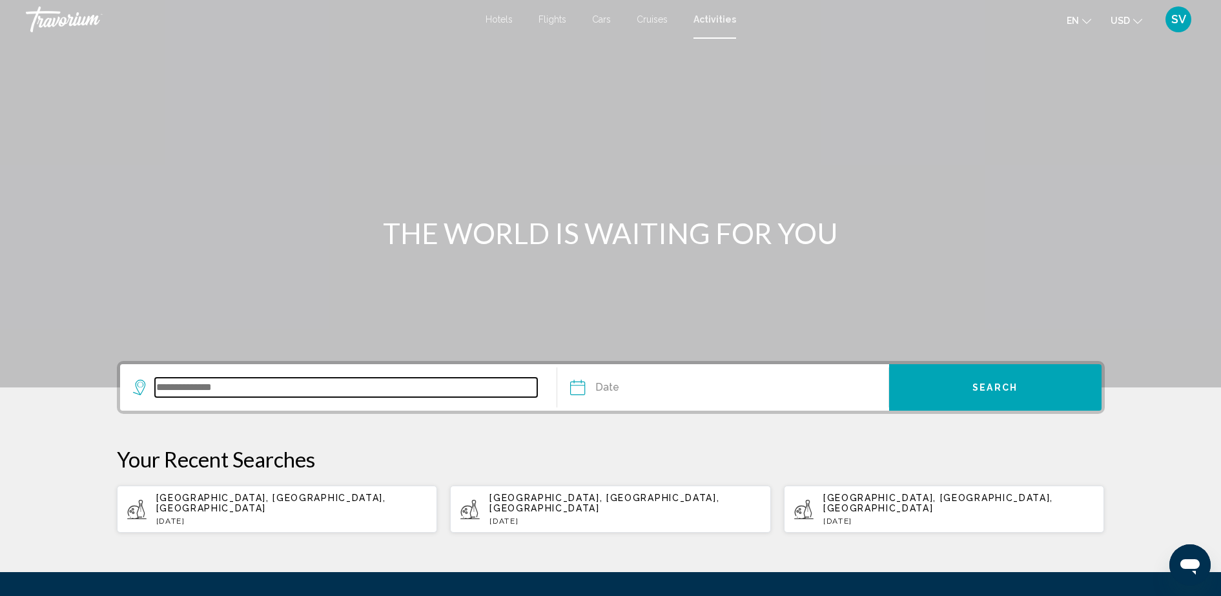
click at [251, 388] on input "Search widget" at bounding box center [346, 387] width 383 height 19
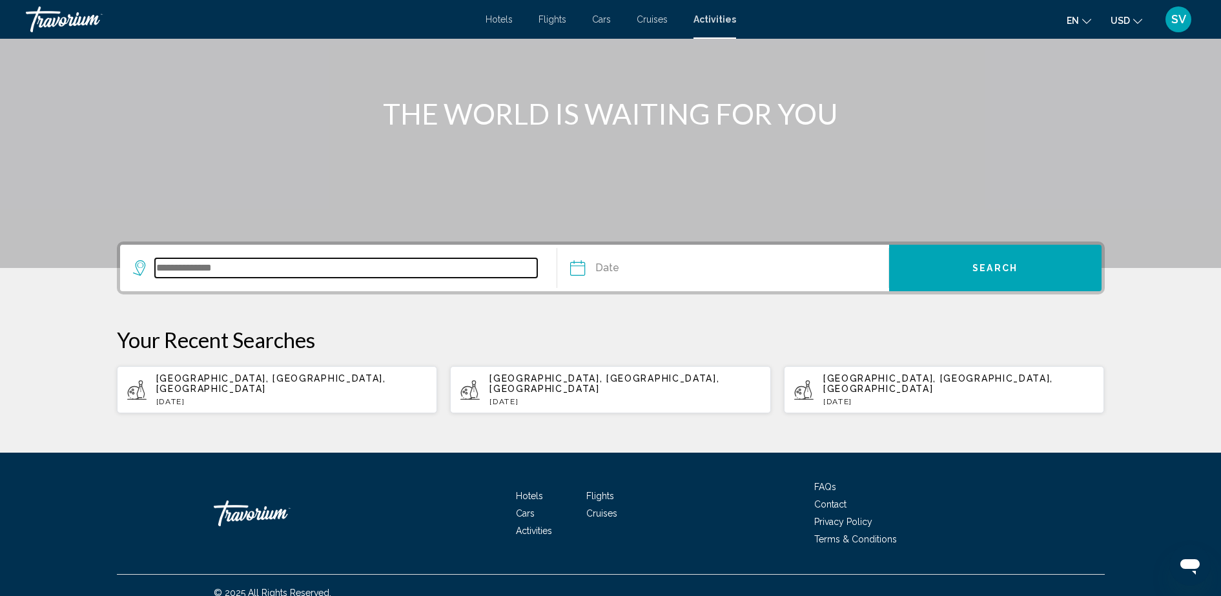
scroll to position [124, 0]
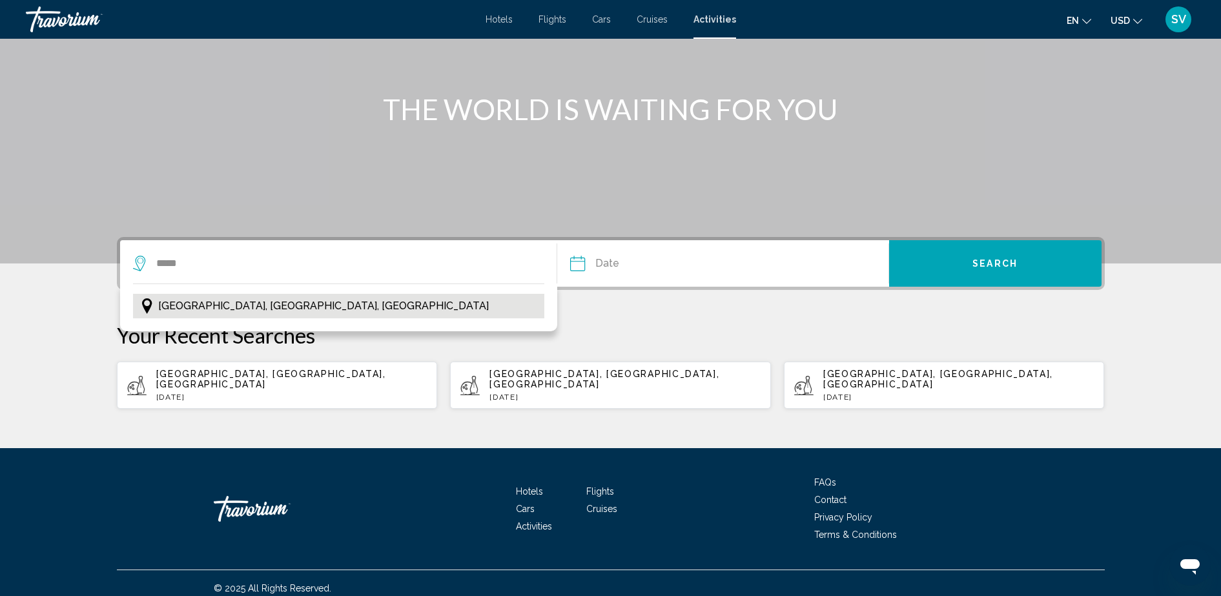
click at [191, 303] on span "[GEOGRAPHIC_DATA], [GEOGRAPHIC_DATA], [GEOGRAPHIC_DATA]" at bounding box center [323, 306] width 331 height 18
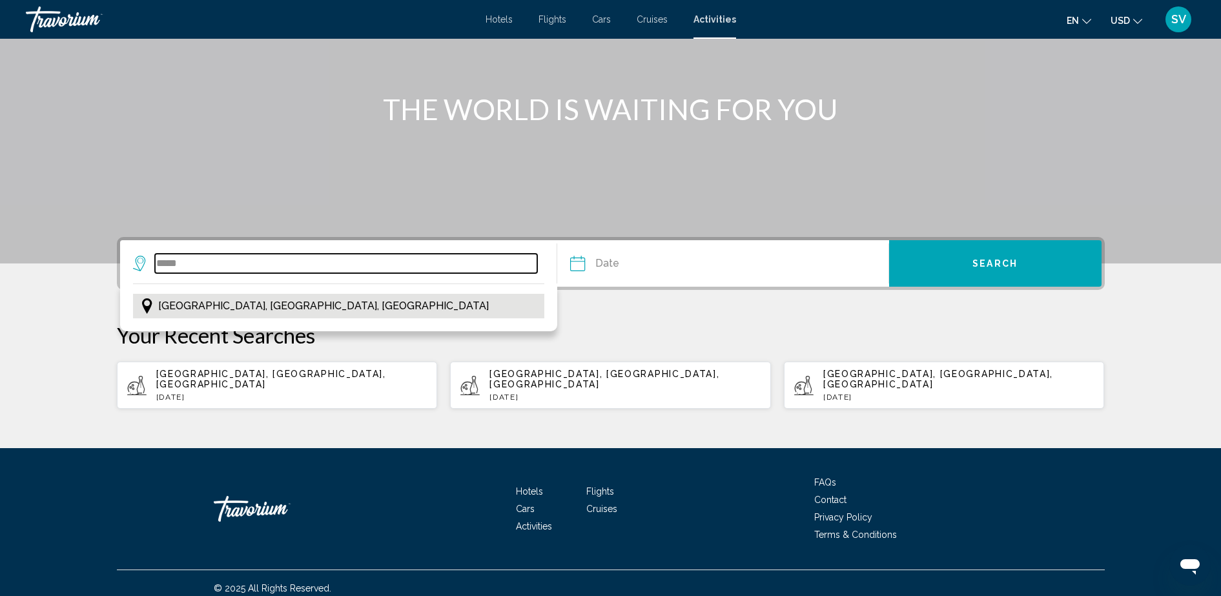
type input "**********"
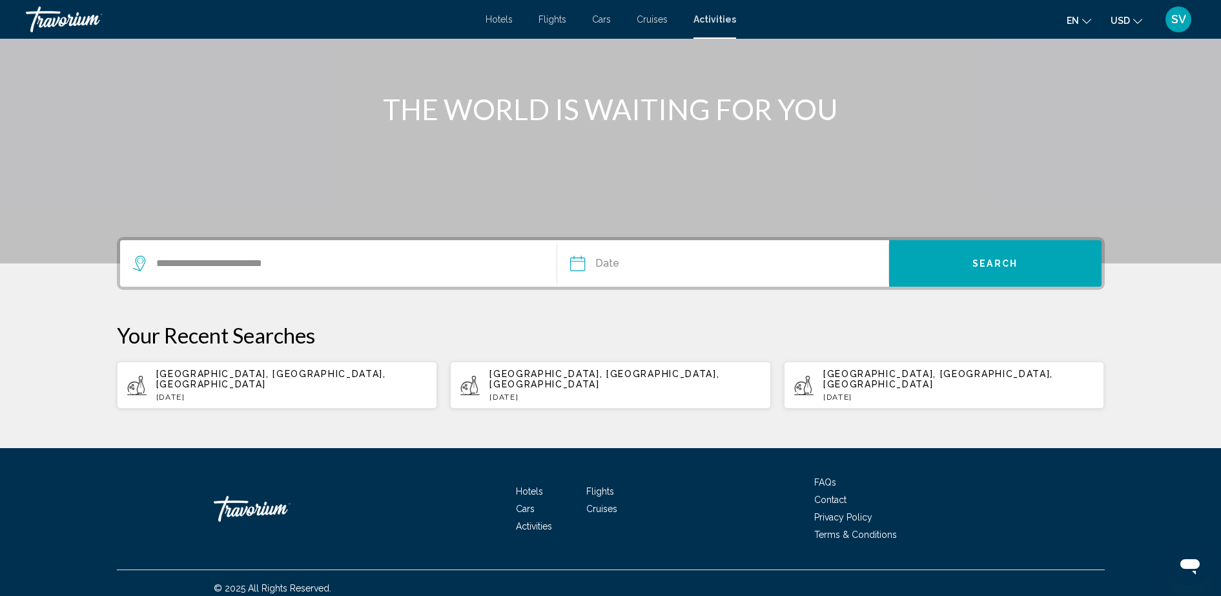
click at [687, 261] on input "Date" at bounding box center [649, 265] width 164 height 50
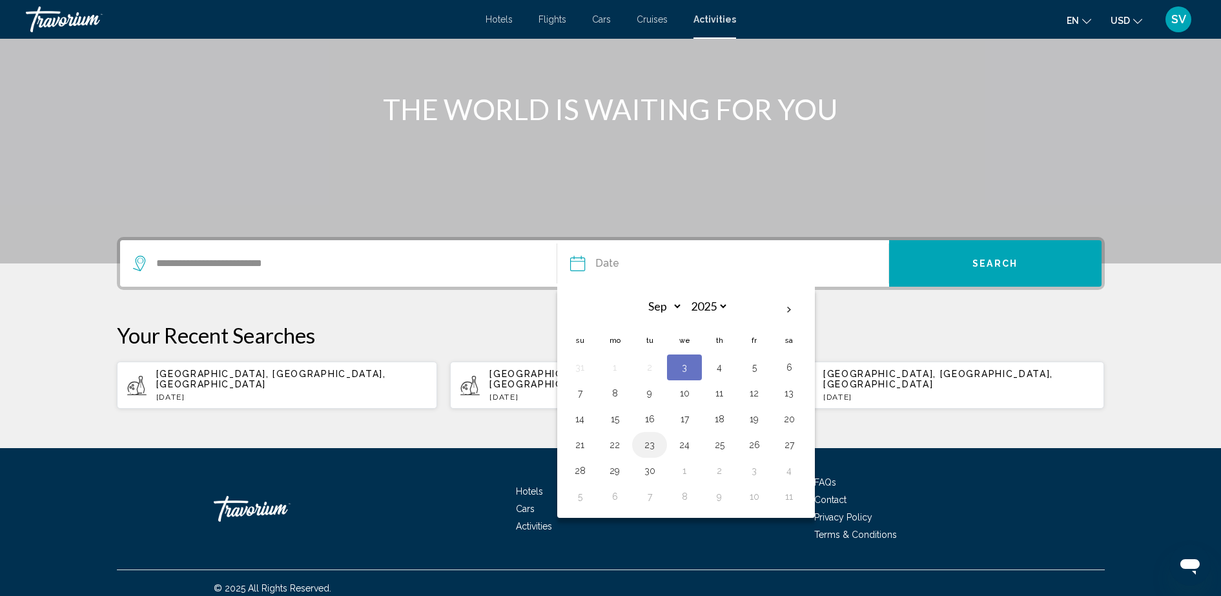
click at [650, 445] on button "23" at bounding box center [649, 445] width 21 height 18
type input "**********"
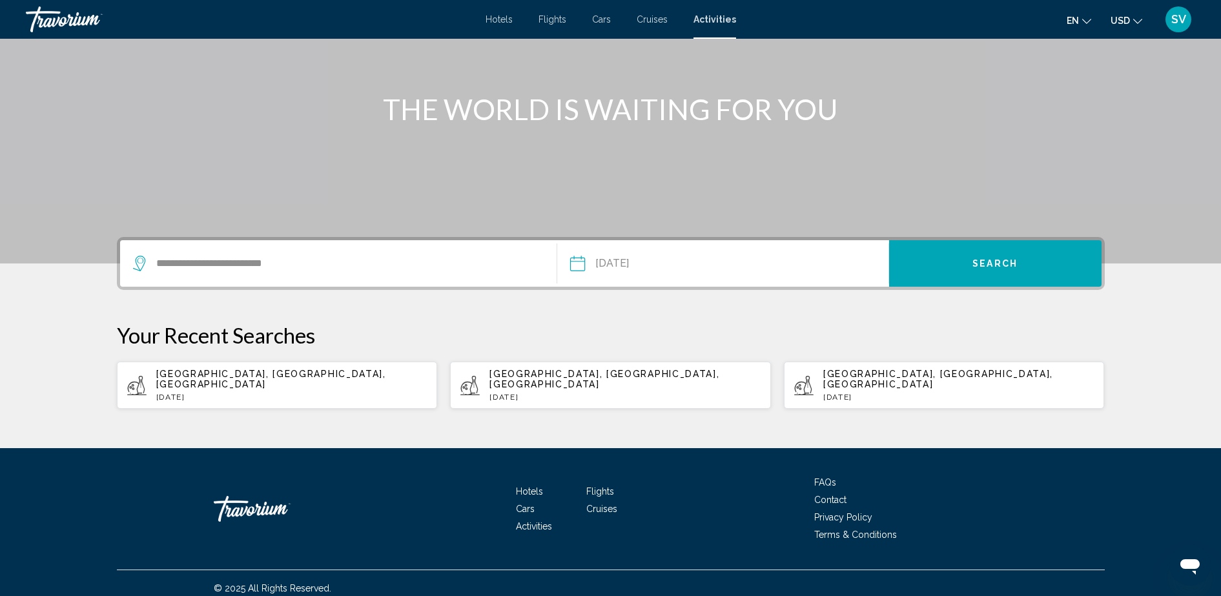
click at [1022, 263] on button "Search" at bounding box center [995, 263] width 212 height 47
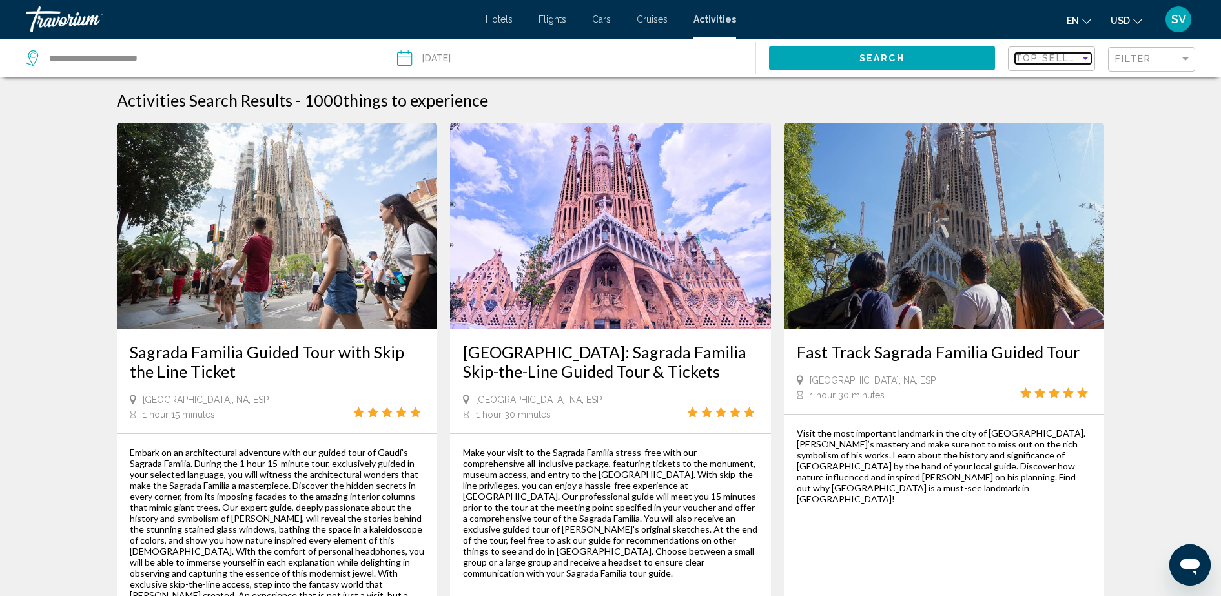
click at [1084, 58] on div "Sort by" at bounding box center [1085, 58] width 6 height 3
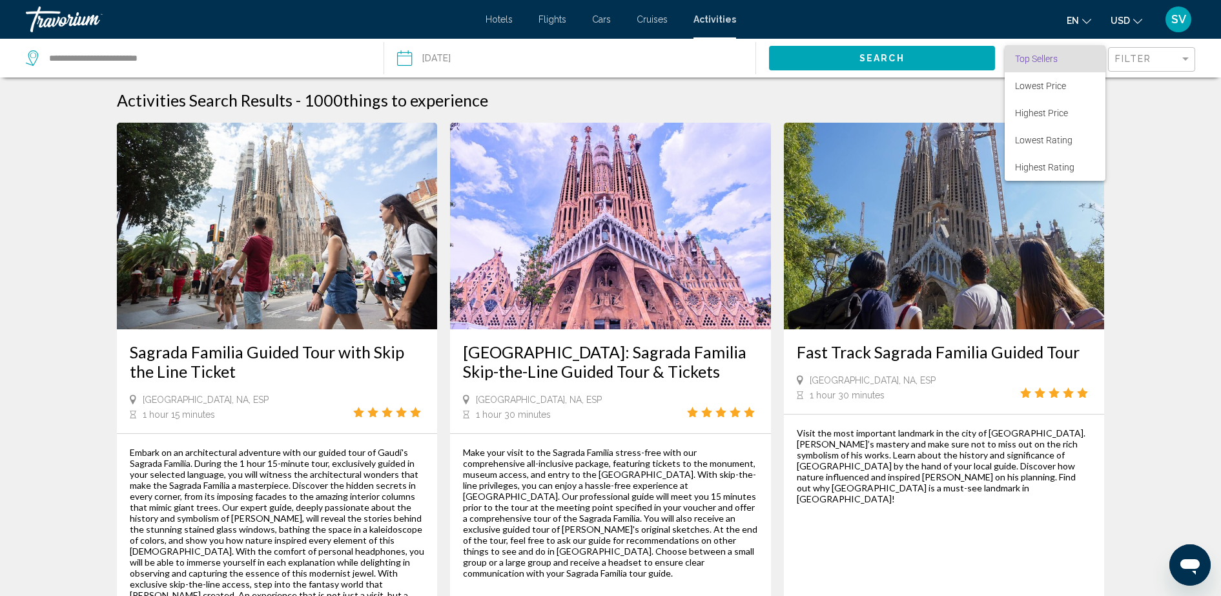
click at [1053, 54] on span "Top Sellers" at bounding box center [1036, 59] width 43 height 10
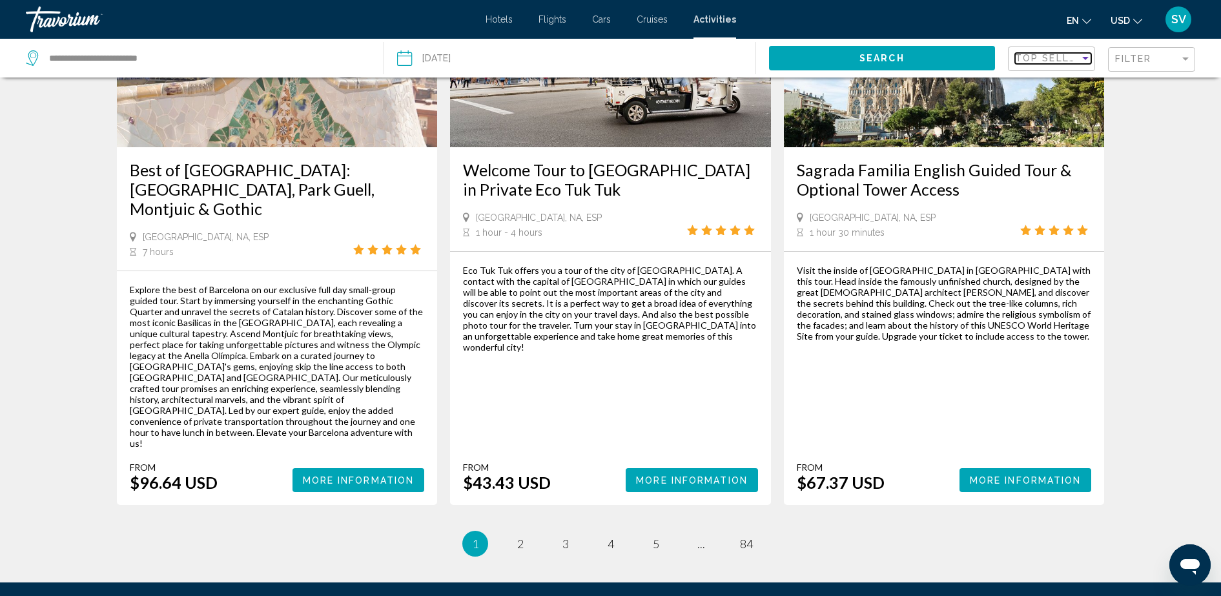
scroll to position [1965, 0]
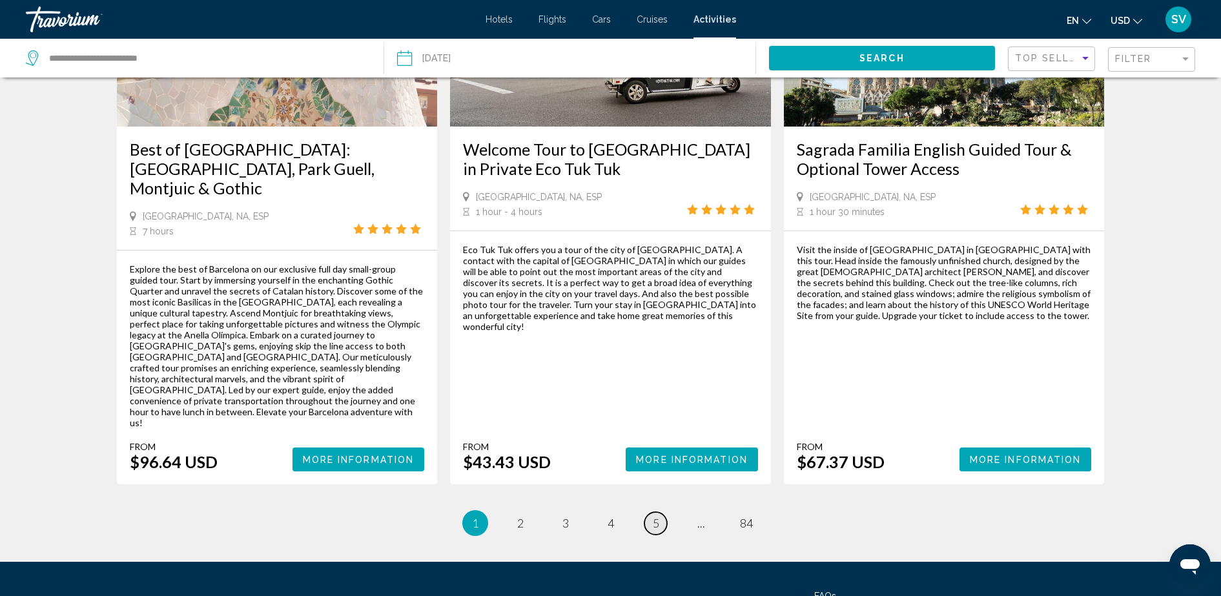
click at [648, 512] on link "page 5" at bounding box center [656, 523] width 23 height 23
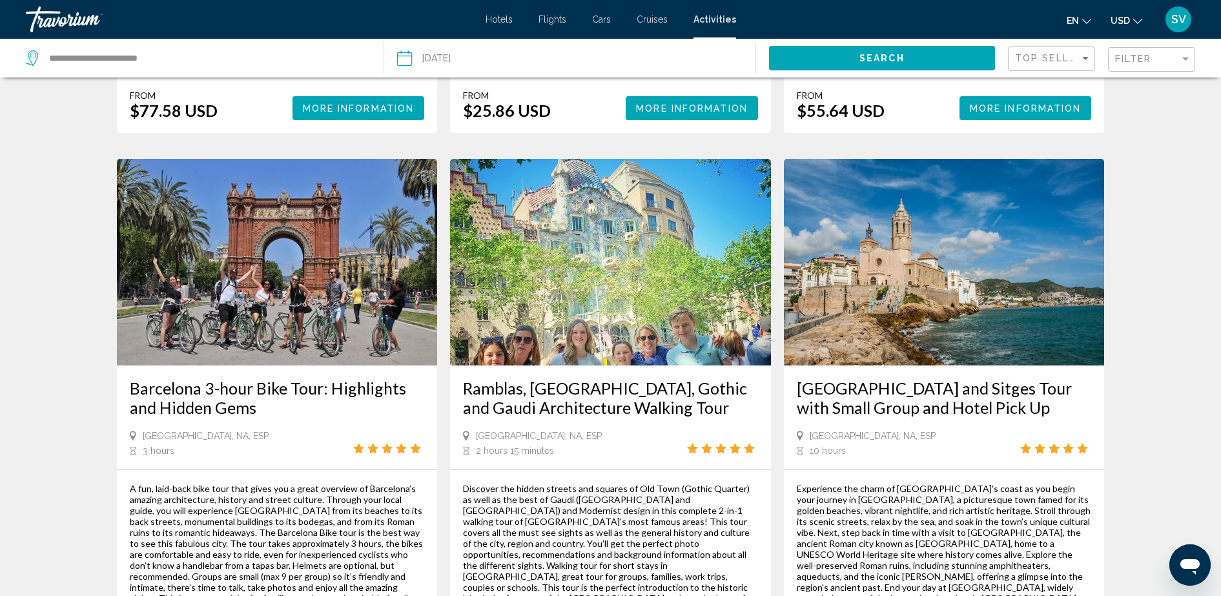
scroll to position [1889, 0]
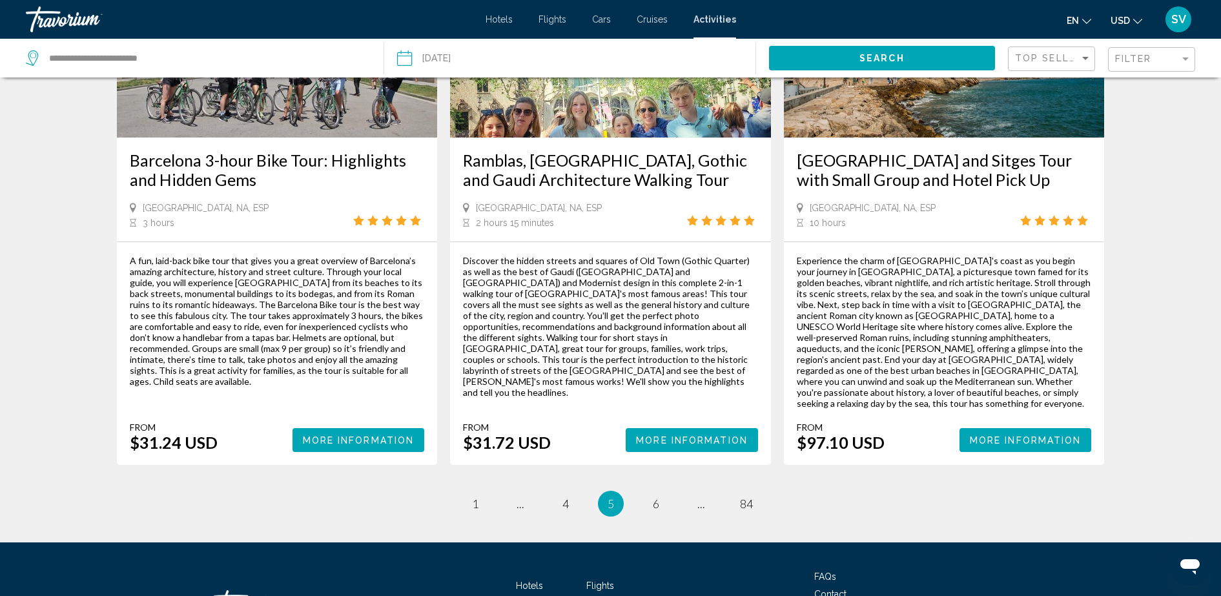
click at [462, 491] on ul "5 / 84 page 1 page ... page 4 You're on page 5 page 6 page ... page 84" at bounding box center [611, 504] width 988 height 26
click at [479, 493] on link "page 1" at bounding box center [475, 504] width 23 height 23
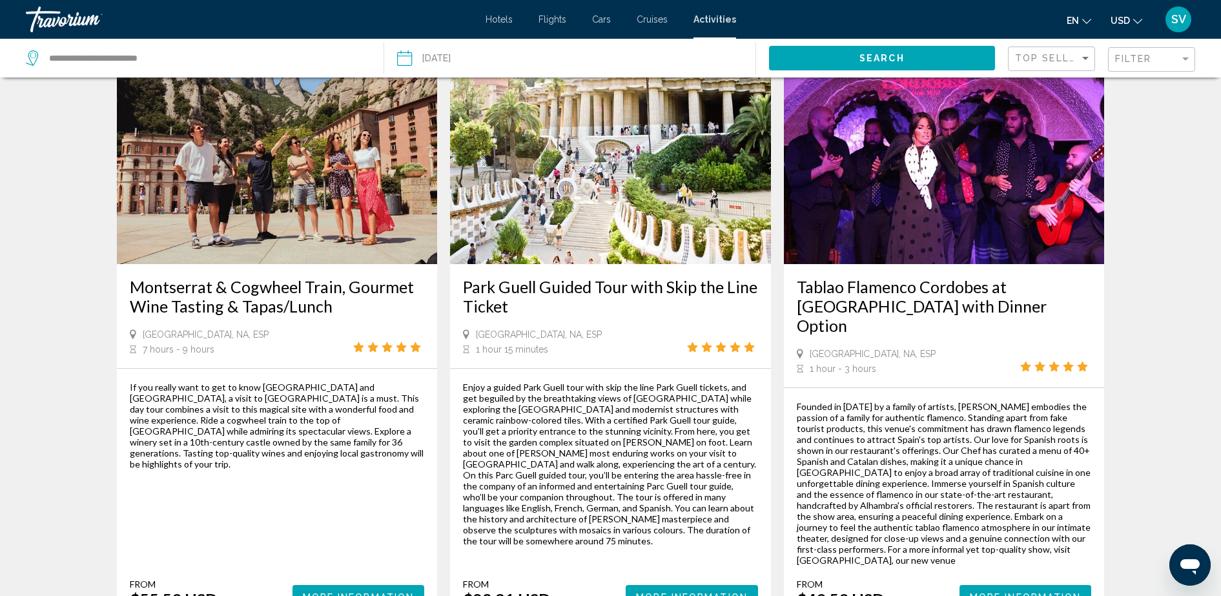
scroll to position [1211, 0]
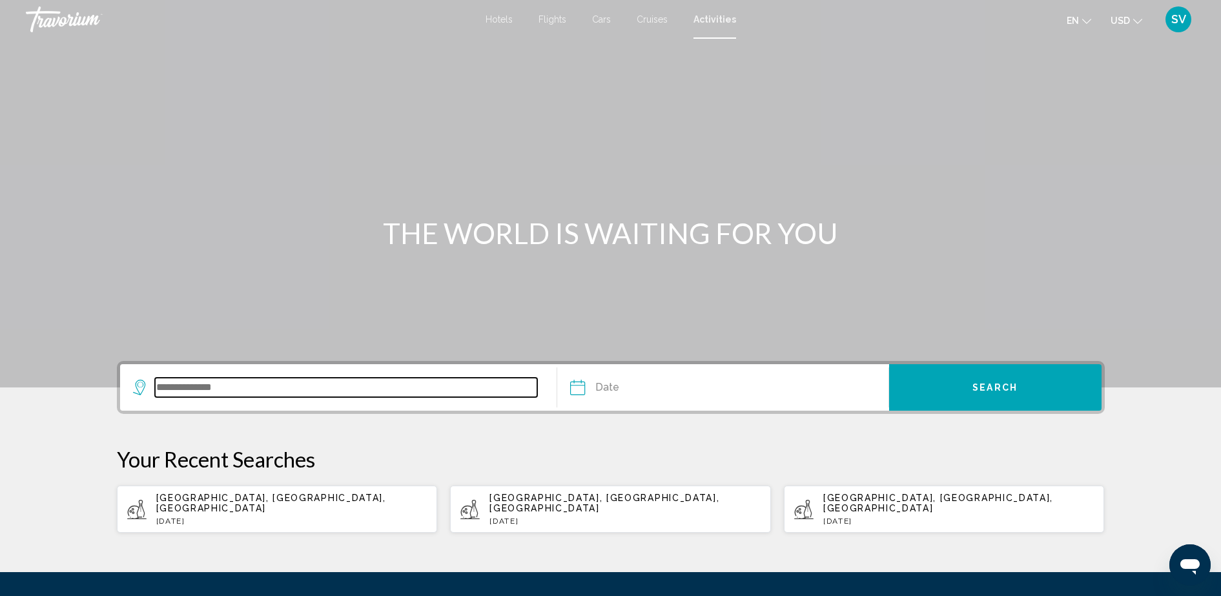
click at [182, 393] on input "Search widget" at bounding box center [346, 387] width 383 height 19
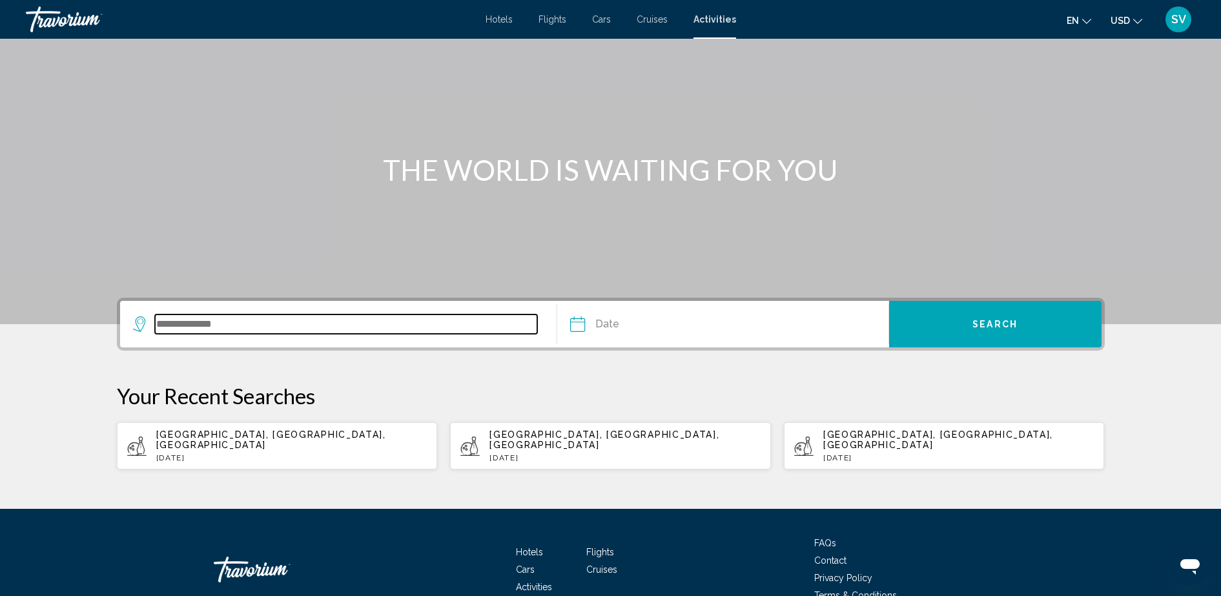
scroll to position [124, 0]
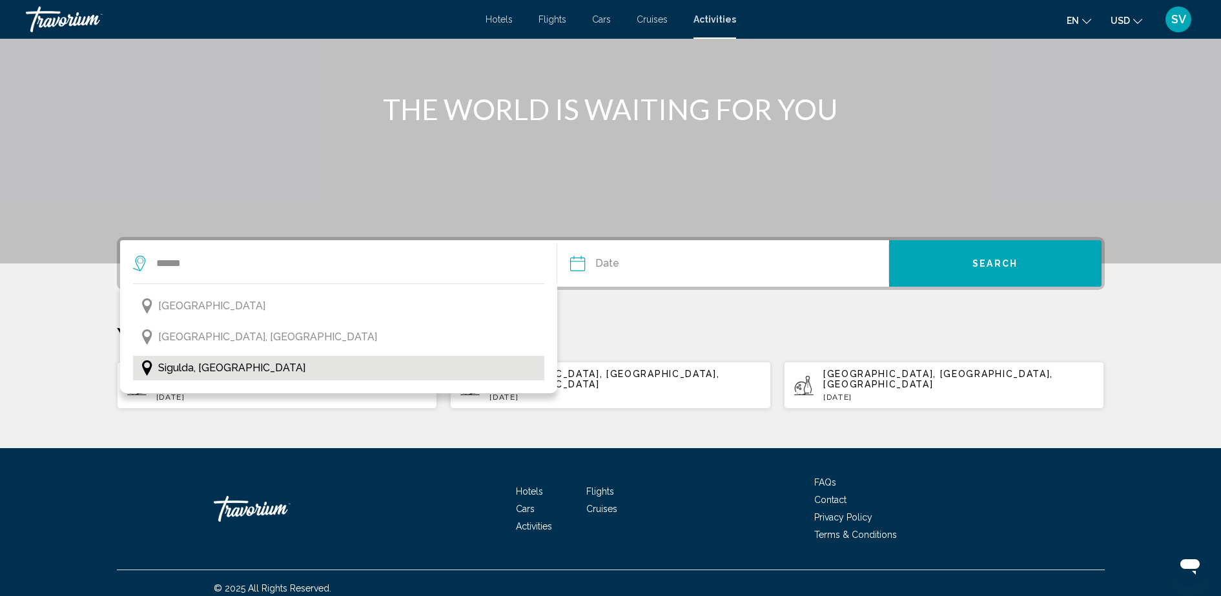
click at [198, 369] on span "Sigulda, [GEOGRAPHIC_DATA]" at bounding box center [231, 368] width 147 height 18
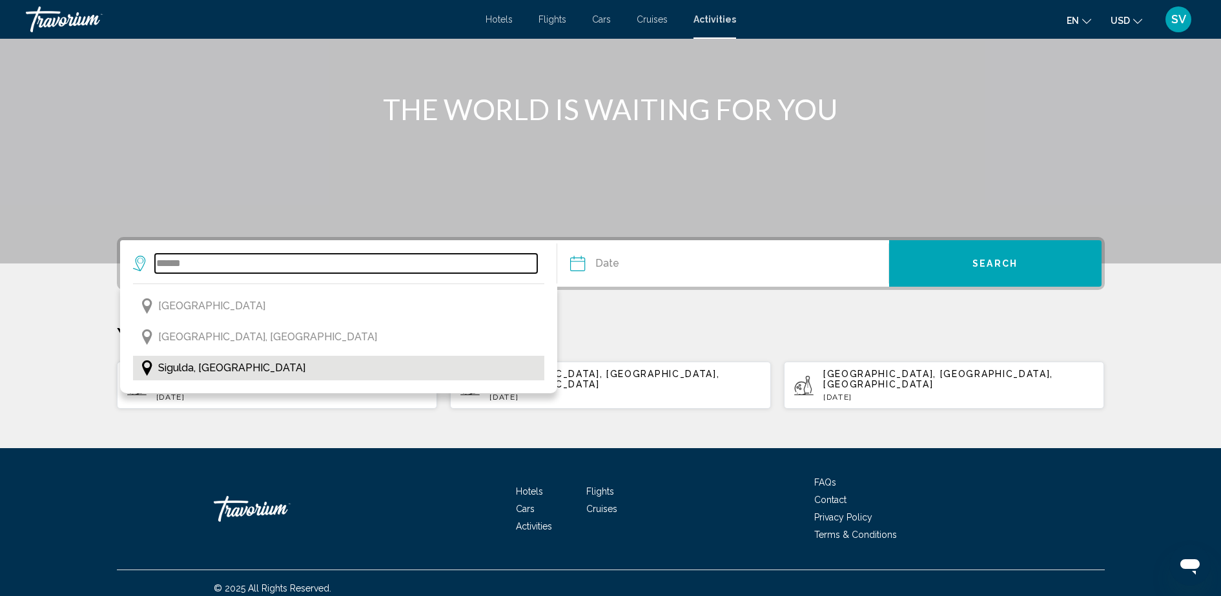
type input "**********"
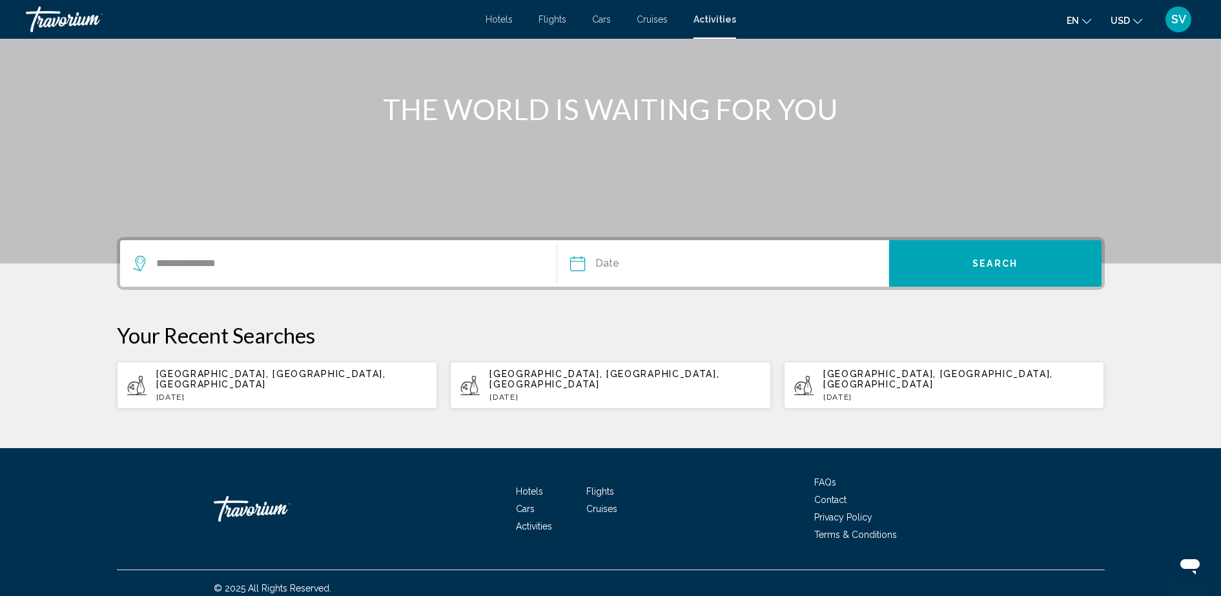
click at [626, 253] on input "Date" at bounding box center [649, 265] width 164 height 50
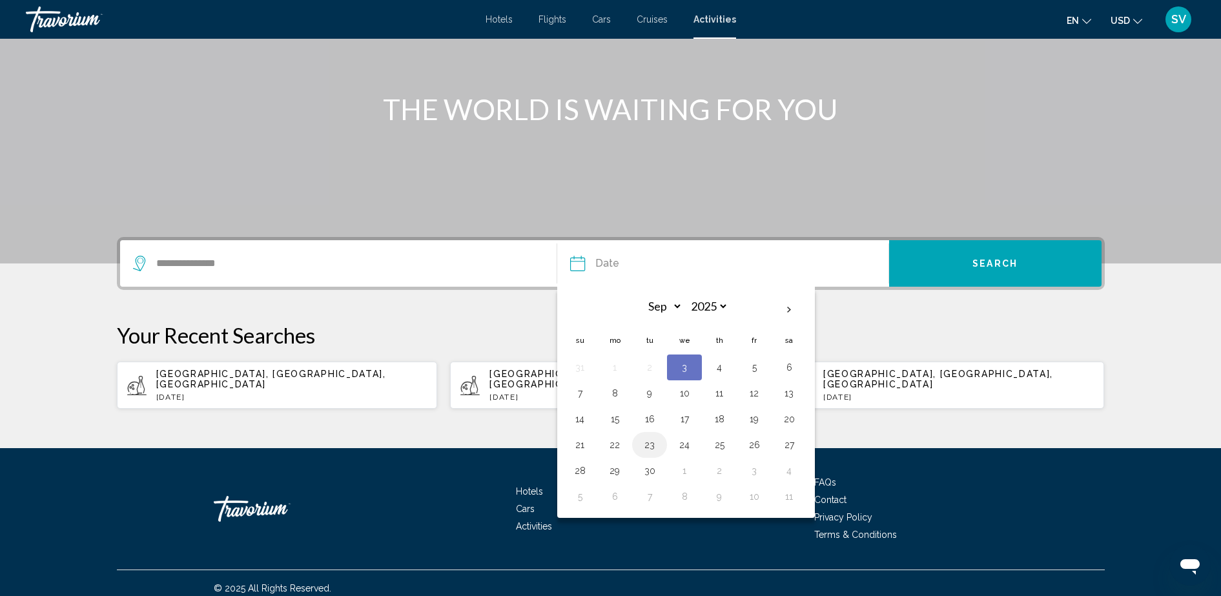
click at [650, 440] on button "23" at bounding box center [649, 445] width 21 height 18
type input "**********"
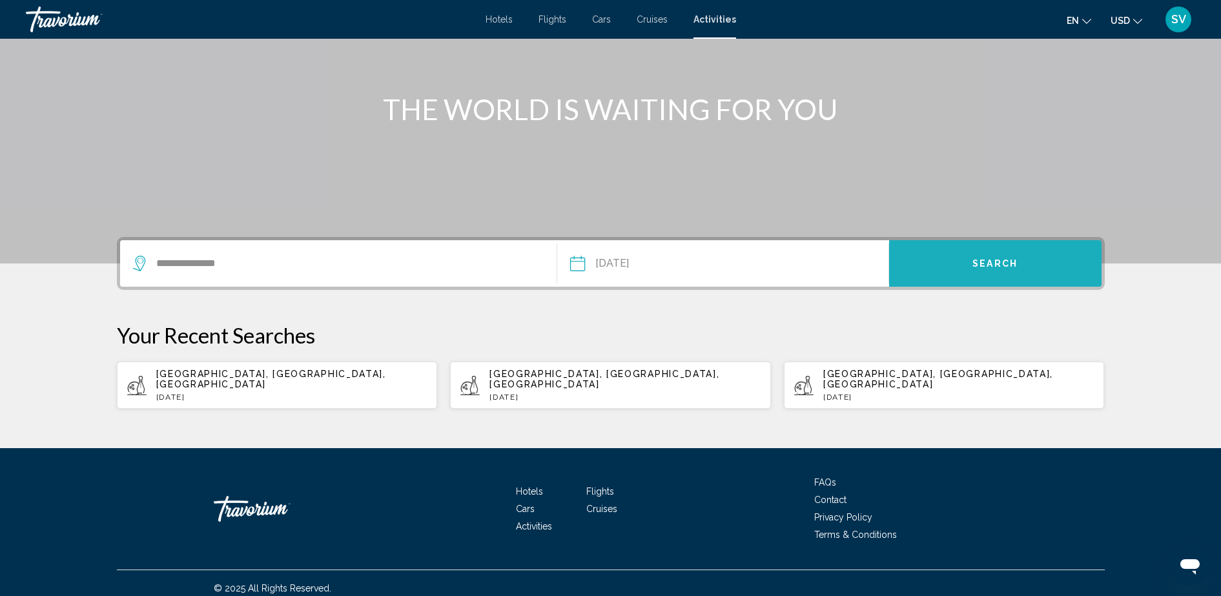
click at [917, 261] on button "Search" at bounding box center [995, 263] width 212 height 47
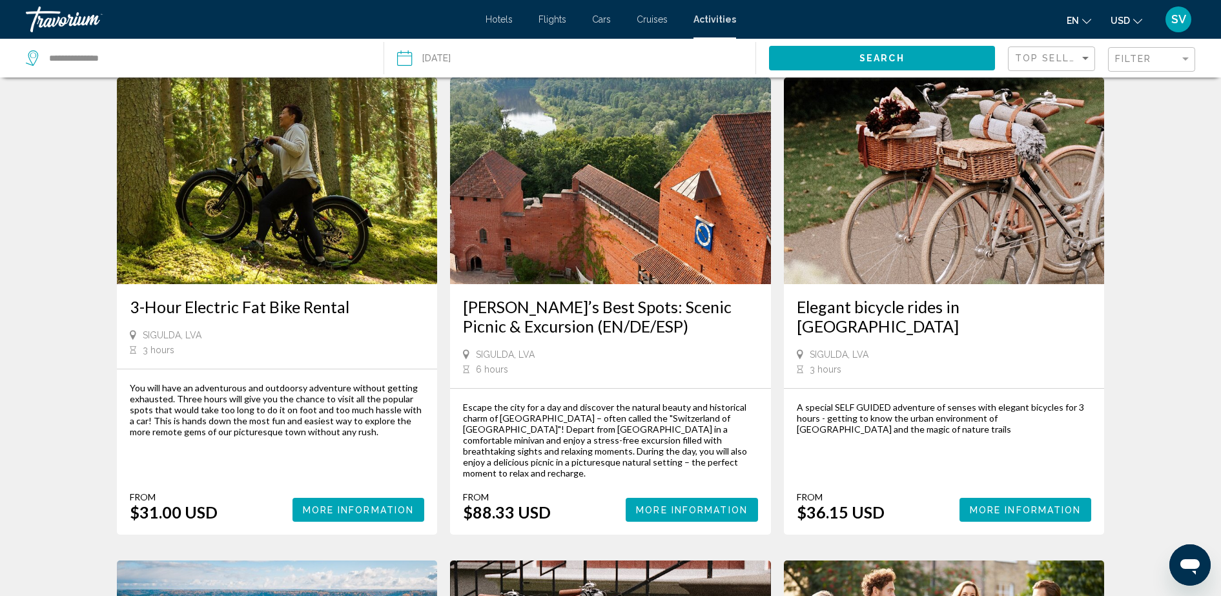
scroll to position [81, 0]
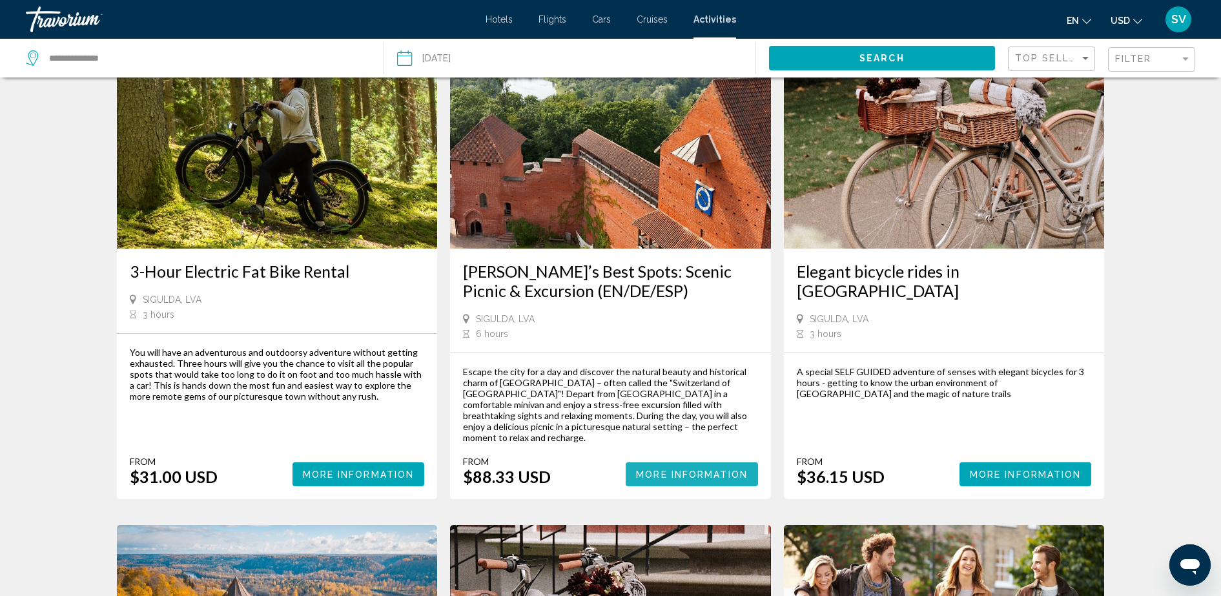
click at [685, 470] on span "More Information" at bounding box center [692, 475] width 112 height 10
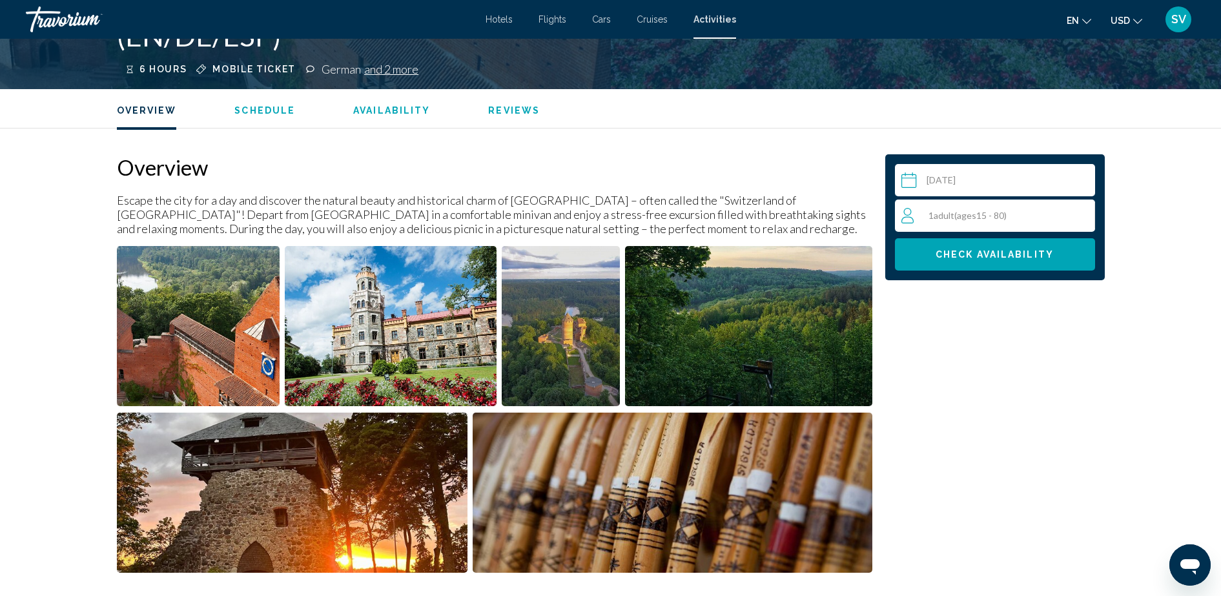
scroll to position [245, 0]
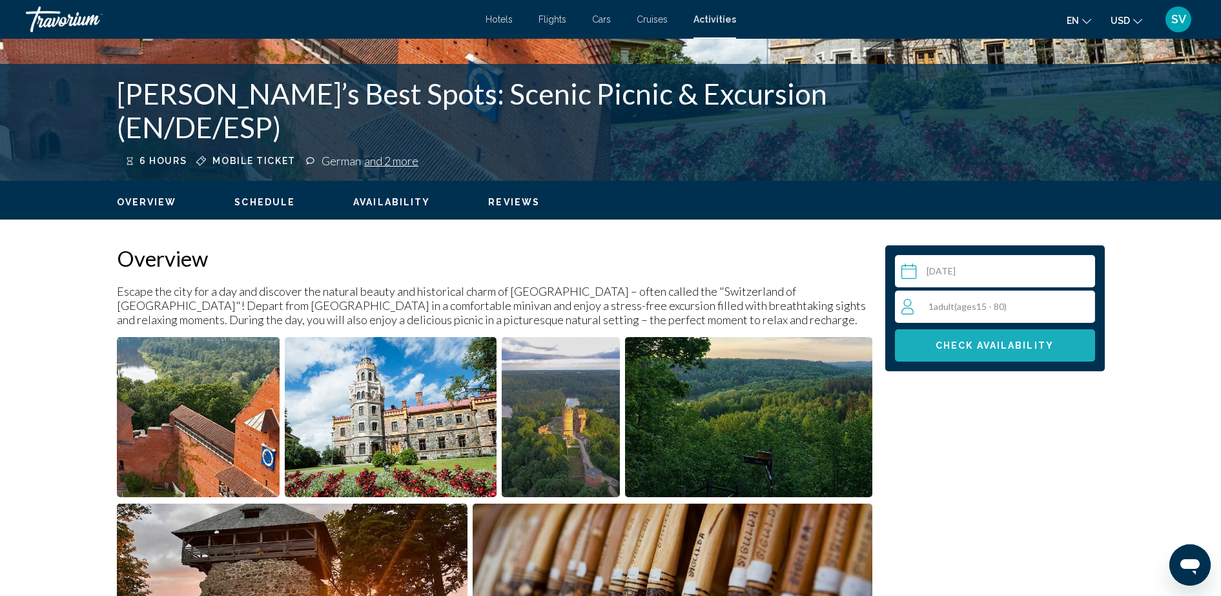
click at [1006, 348] on span "Check Availability" at bounding box center [995, 346] width 118 height 10
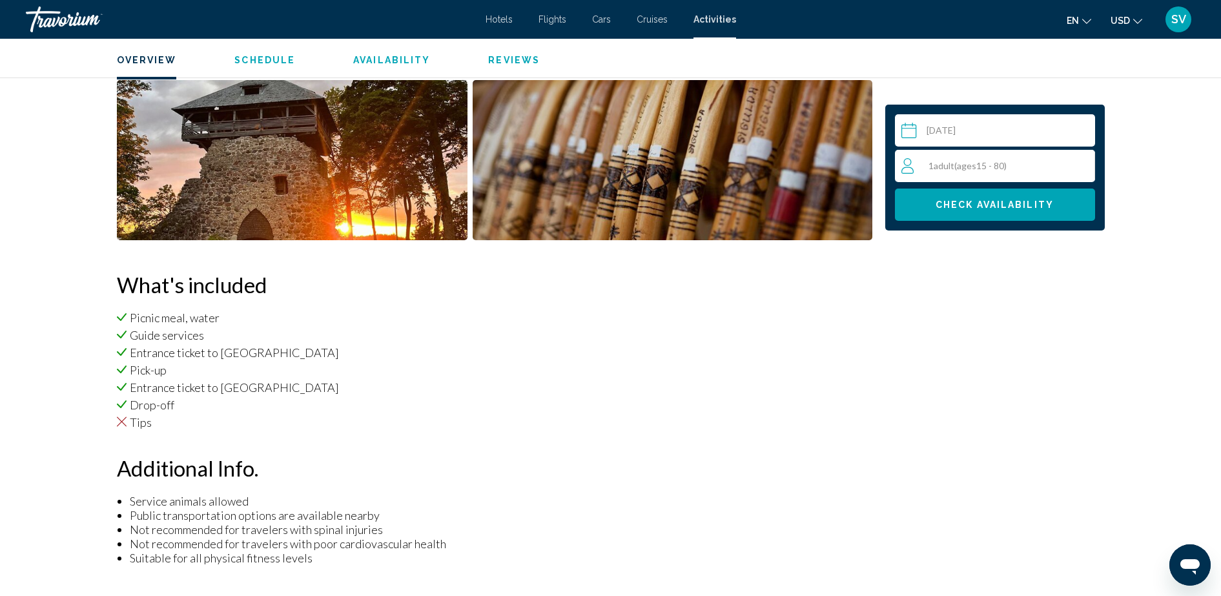
scroll to position [326, 0]
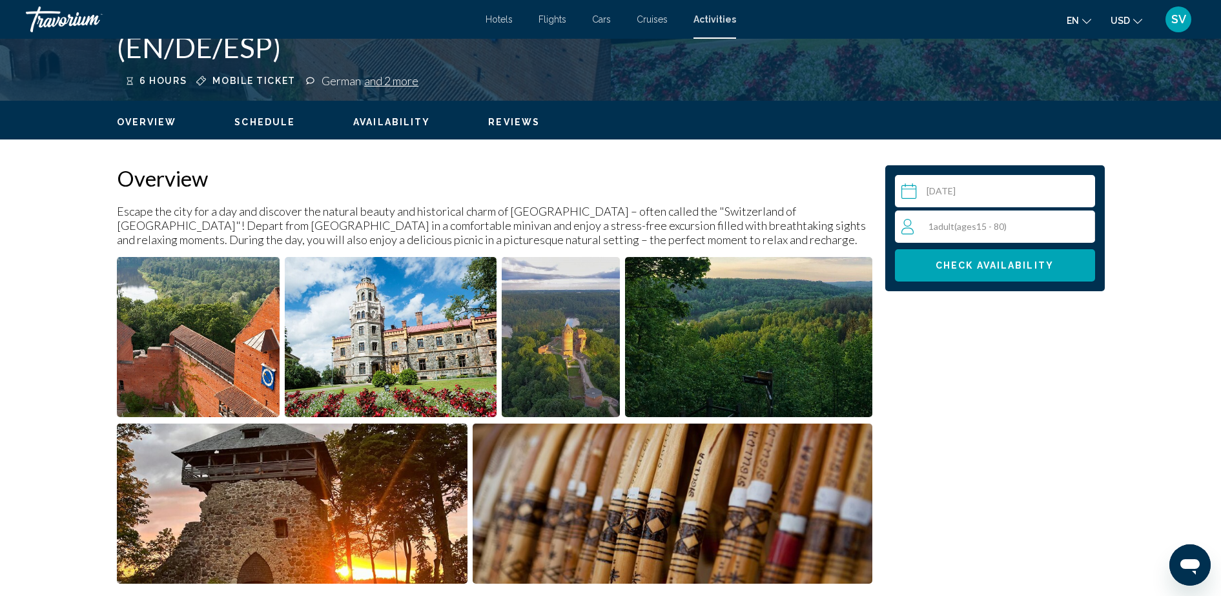
click at [1086, 17] on icon "Change language" at bounding box center [1086, 21] width 9 height 9
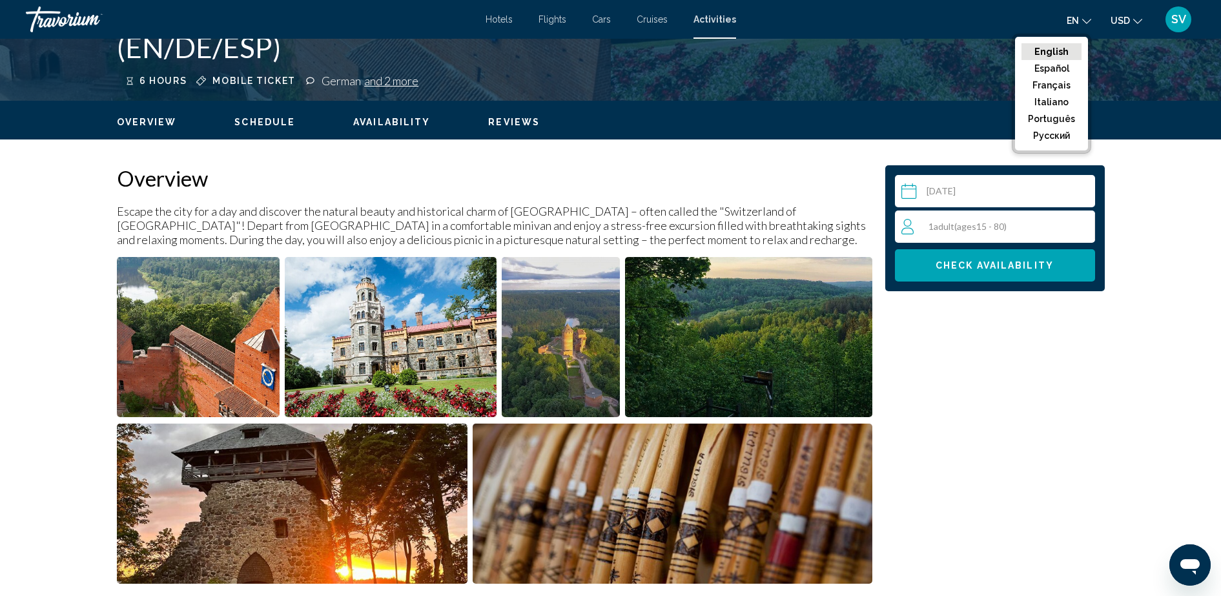
click at [52, 75] on div "[PERSON_NAME]’s Best Spots: Scenic Picnic & Excursion (EN/DE/ESP) 6 hours Mobil…" at bounding box center [610, 42] width 1221 height 117
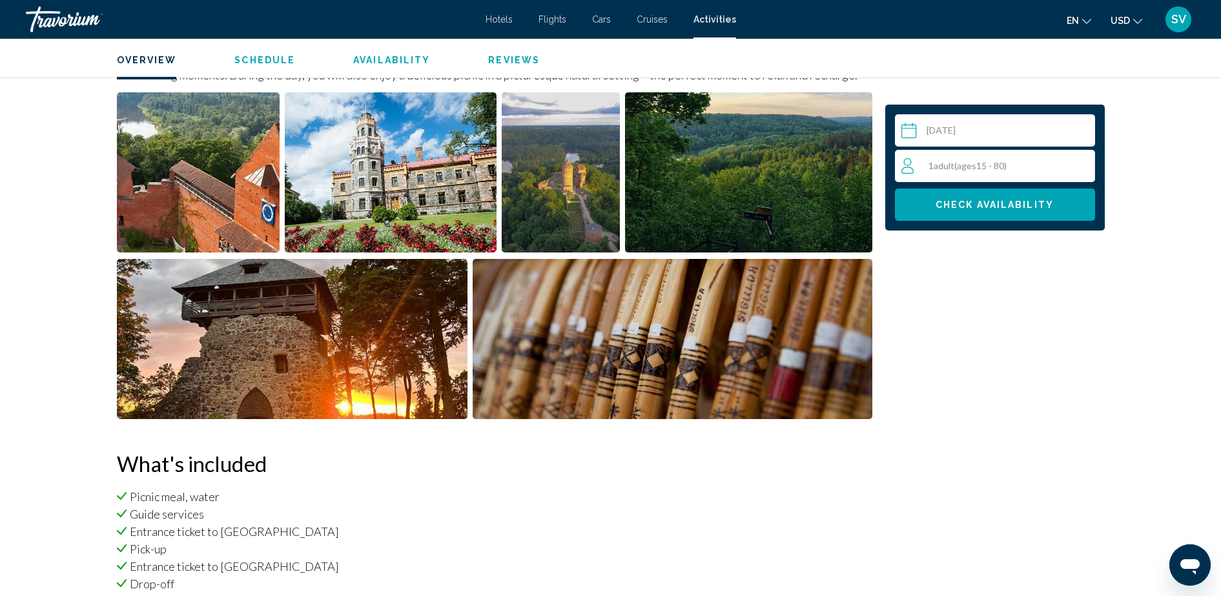
scroll to position [487, 0]
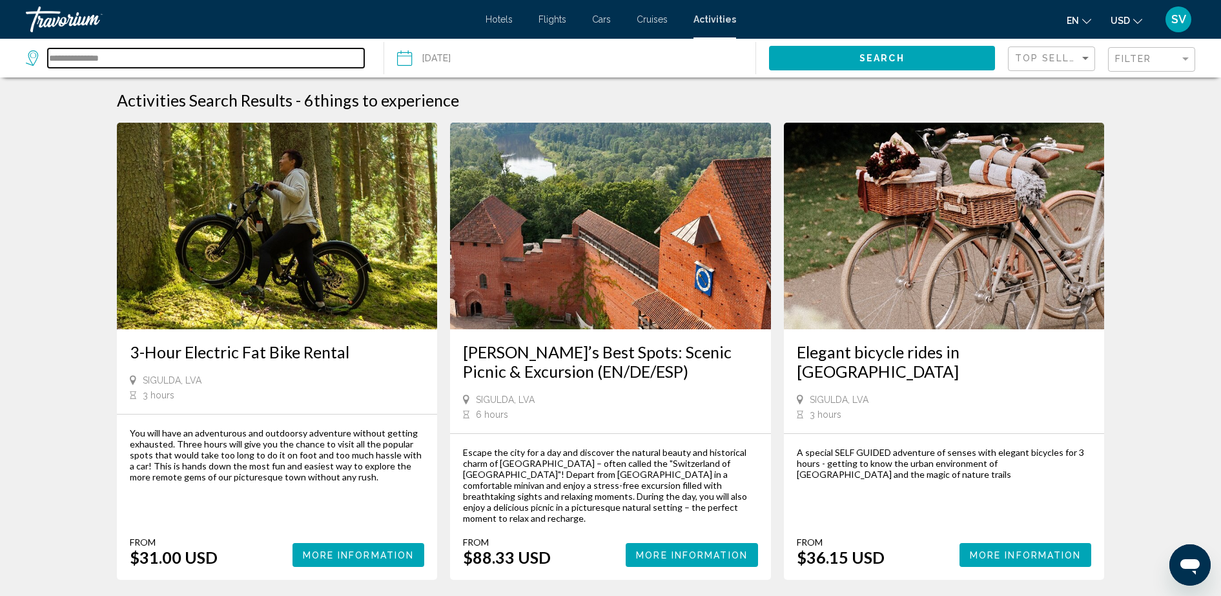
click at [88, 60] on input "**********" at bounding box center [206, 57] width 316 height 19
click at [118, 54] on input "**********" at bounding box center [206, 57] width 316 height 19
drag, startPoint x: 127, startPoint y: 58, endPoint x: 57, endPoint y: 38, distance: 72.6
click at [0, 52] on html "**********" at bounding box center [610, 298] width 1221 height 596
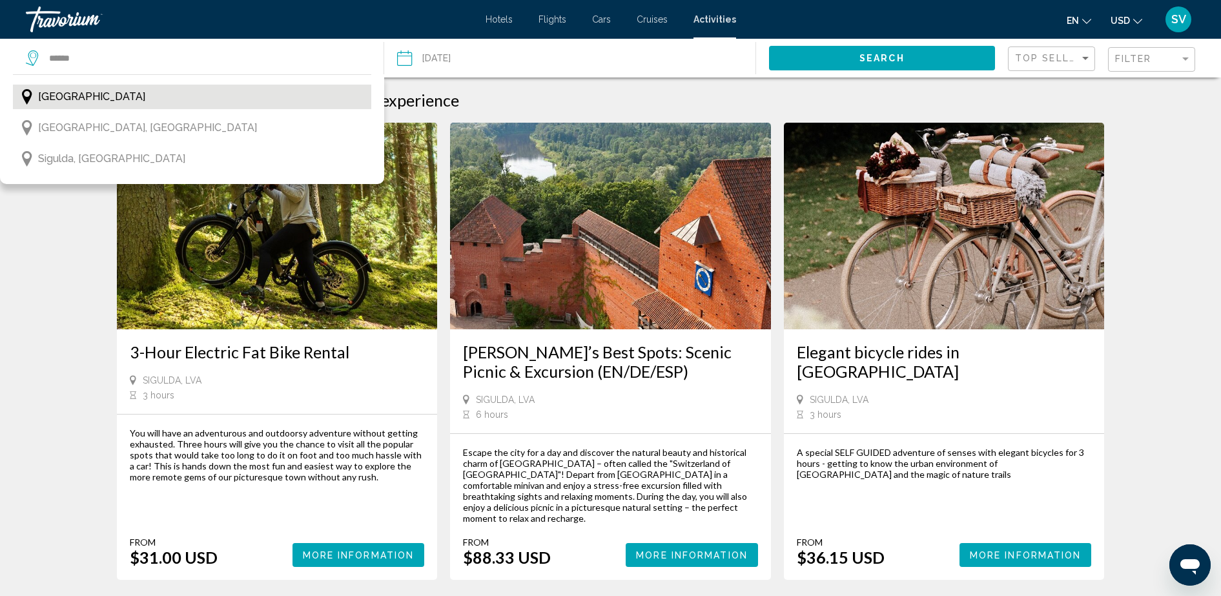
click at [80, 94] on button "[GEOGRAPHIC_DATA]" at bounding box center [192, 97] width 358 height 25
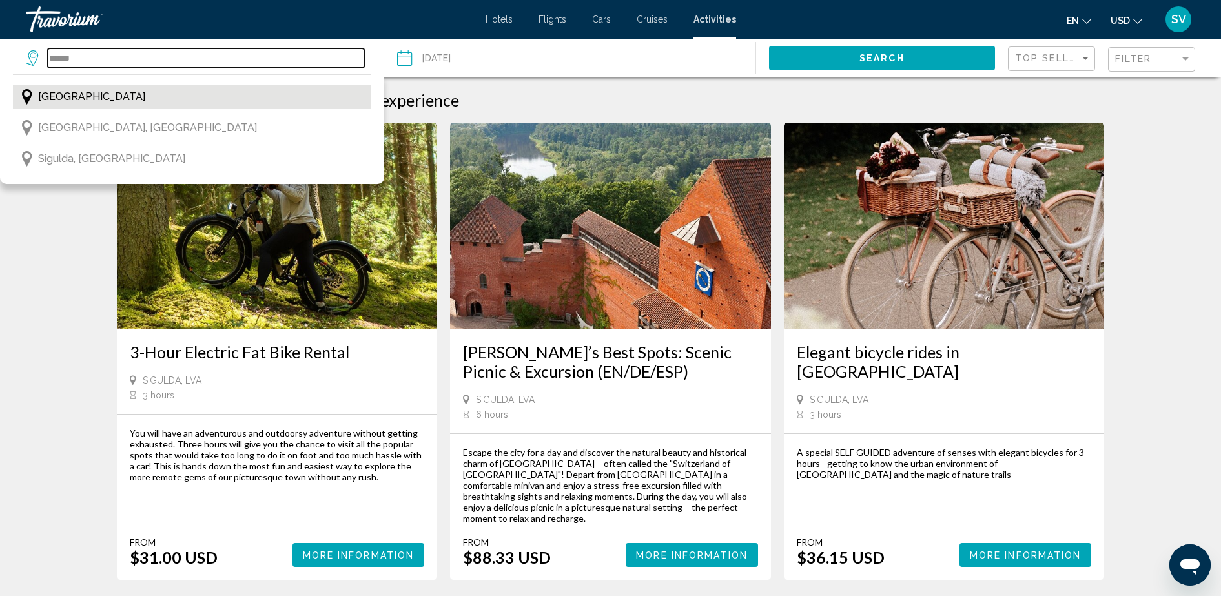
type input "******"
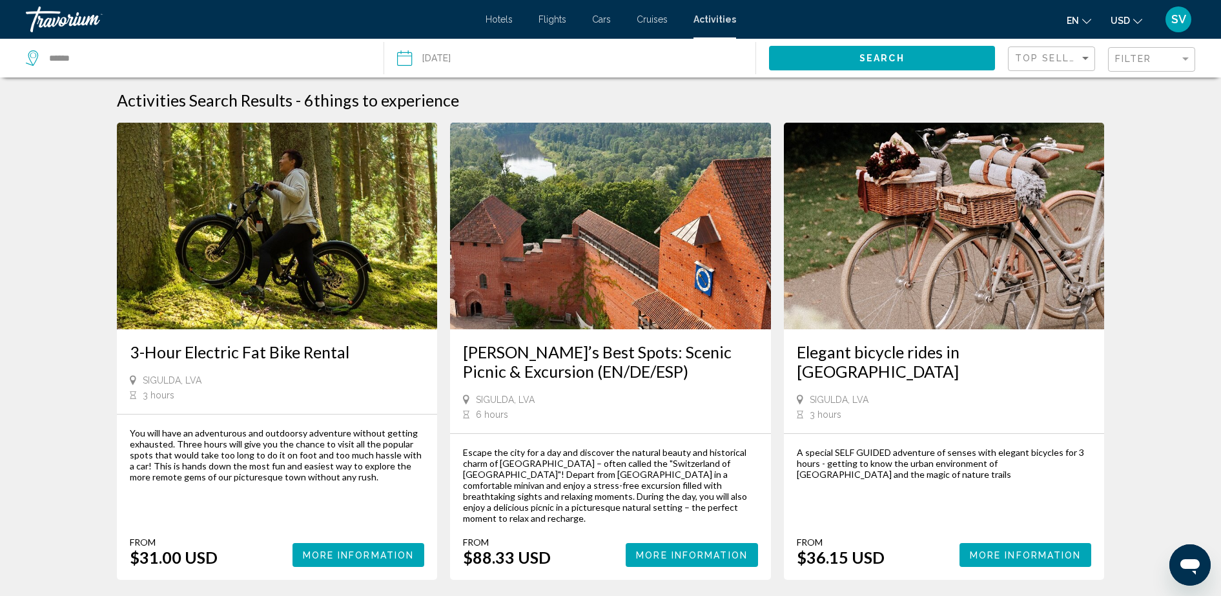
click at [855, 56] on button "Search" at bounding box center [882, 58] width 226 height 24
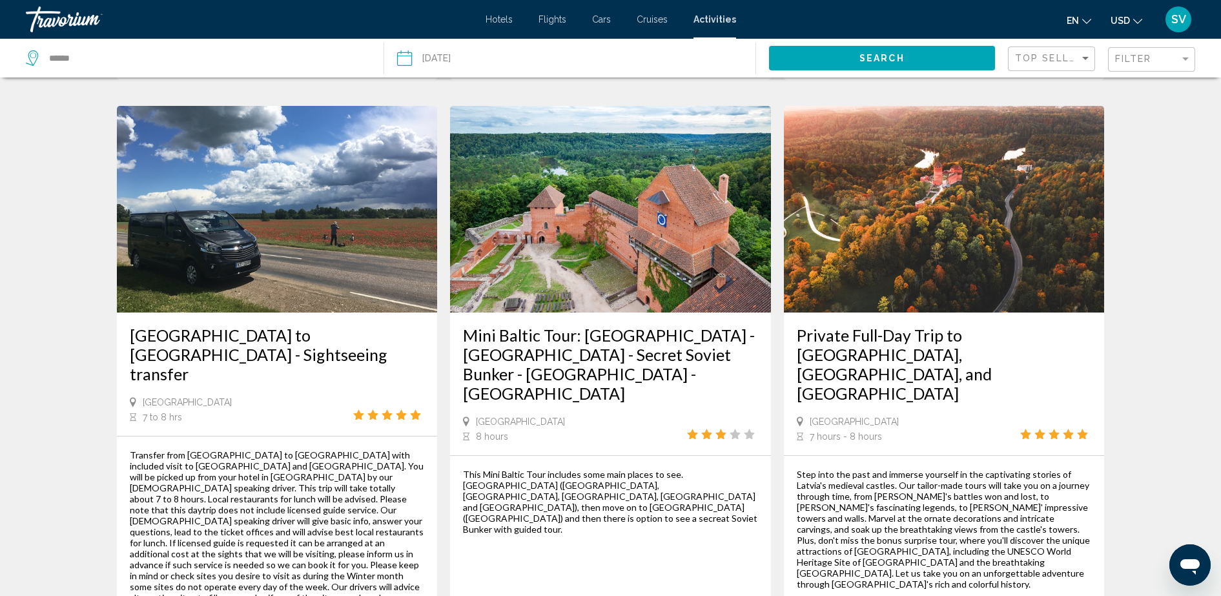
scroll to position [1857, 0]
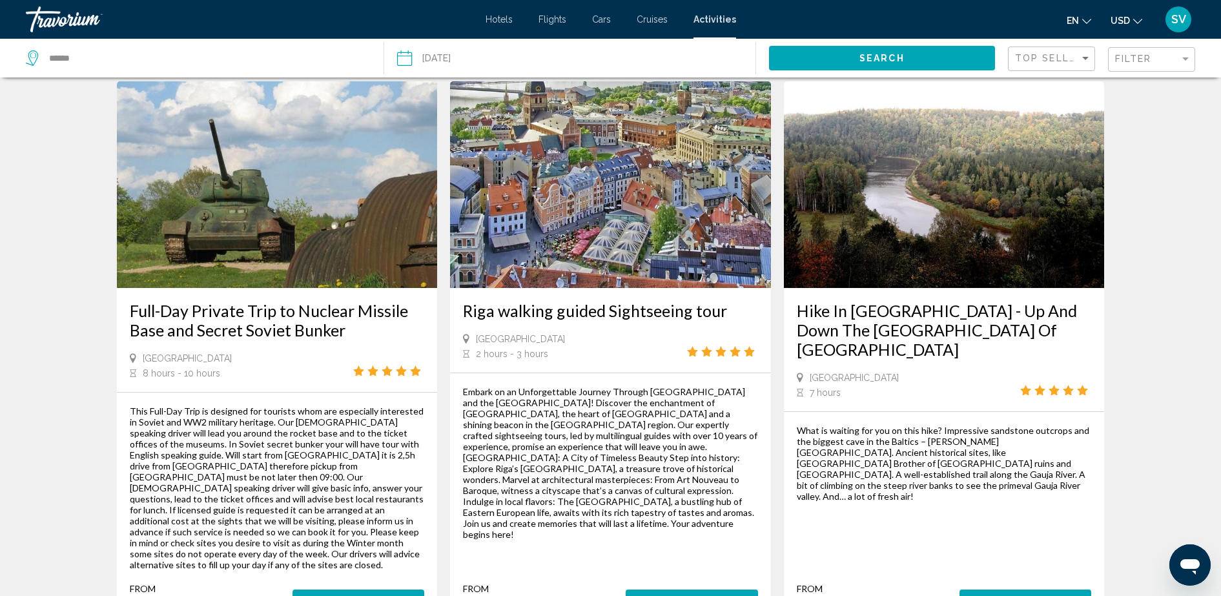
scroll to position [81, 0]
